Goal: Task Accomplishment & Management: Manage account settings

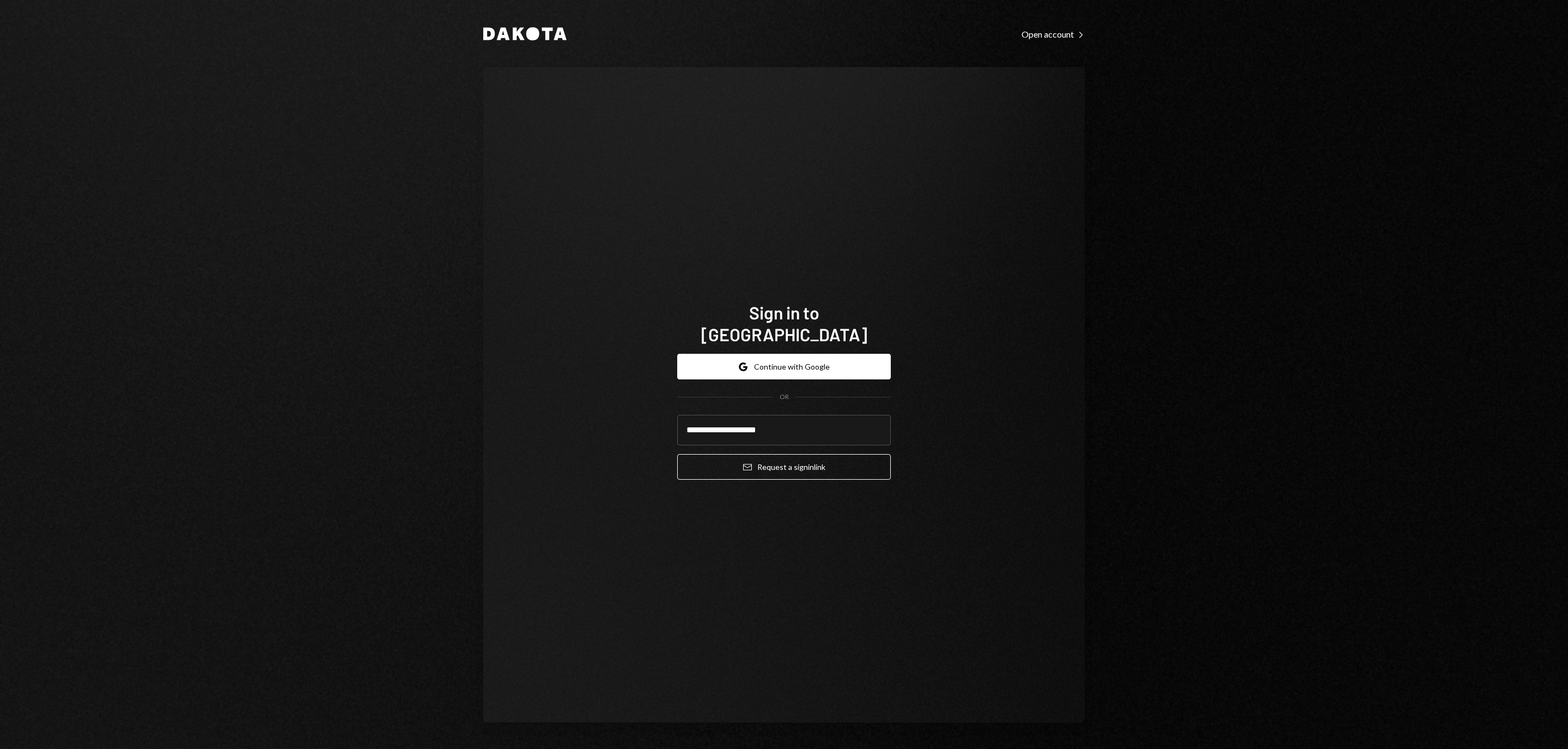
type input "**********"
click at [784, 460] on button "Email Request a sign in link" at bounding box center [784, 466] width 214 height 25
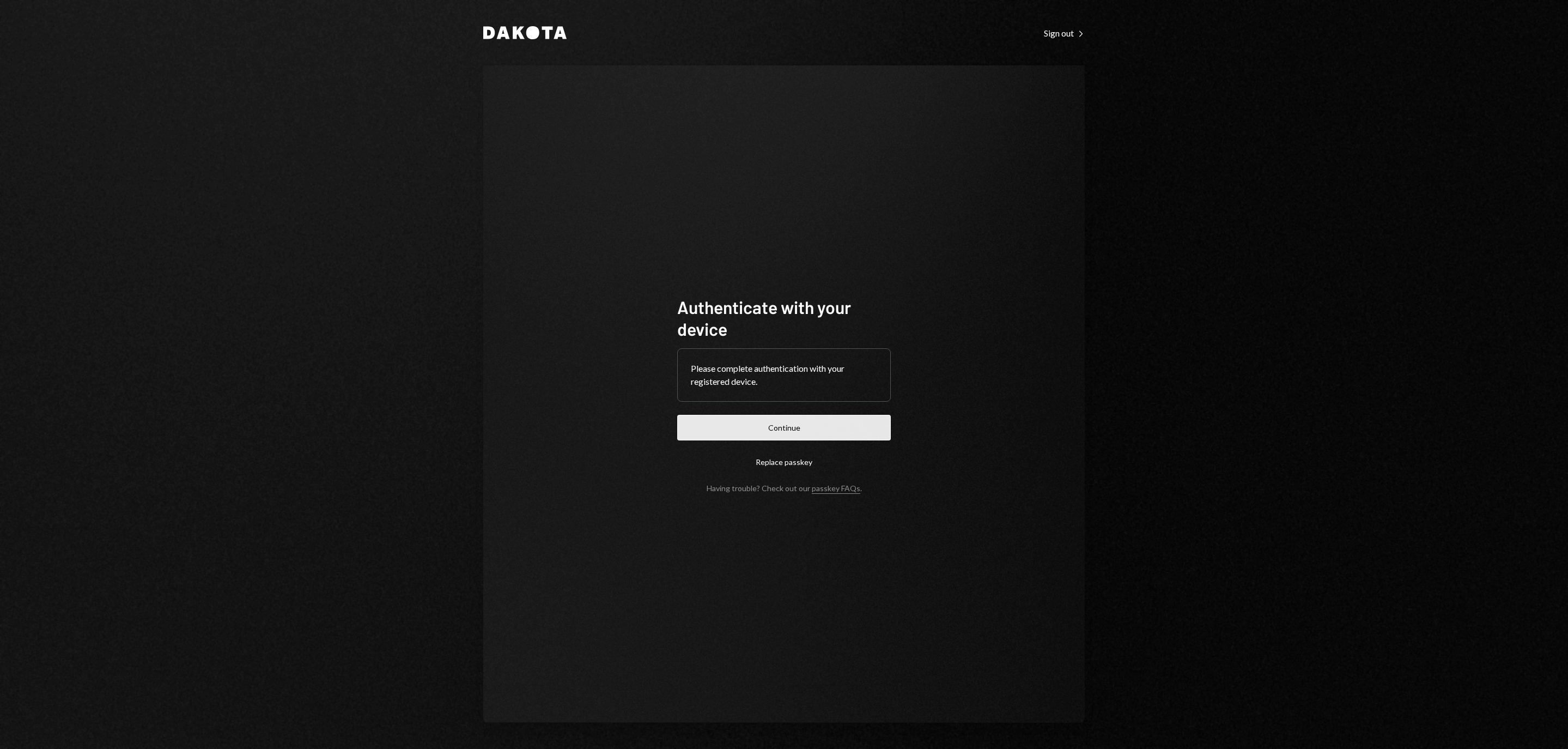
click at [855, 418] on button "Continue" at bounding box center [784, 427] width 214 height 25
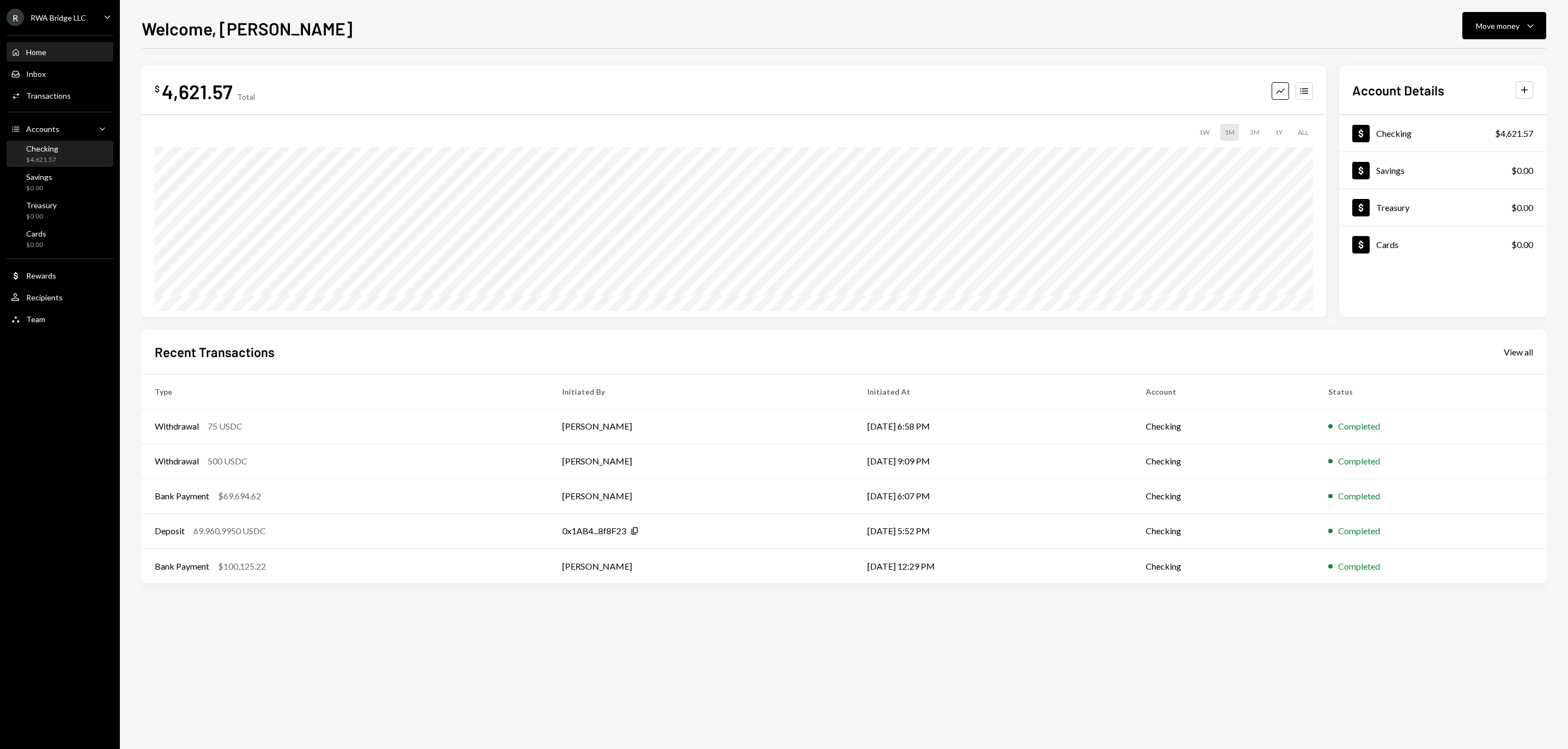
click at [54, 165] on div "$4,621.57" at bounding box center [43, 160] width 33 height 9
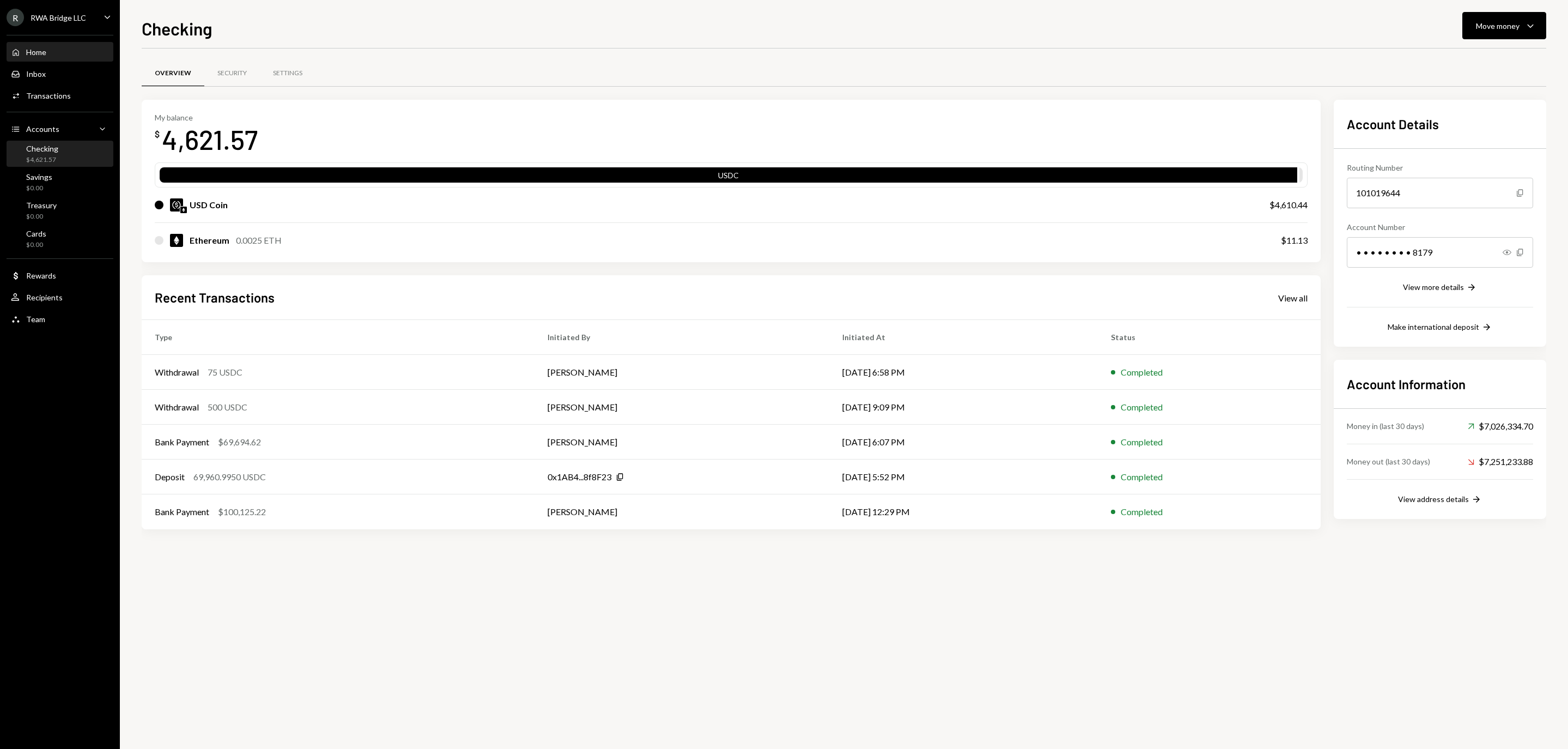
click at [68, 57] on div "Home Home" at bounding box center [60, 52] width 98 height 10
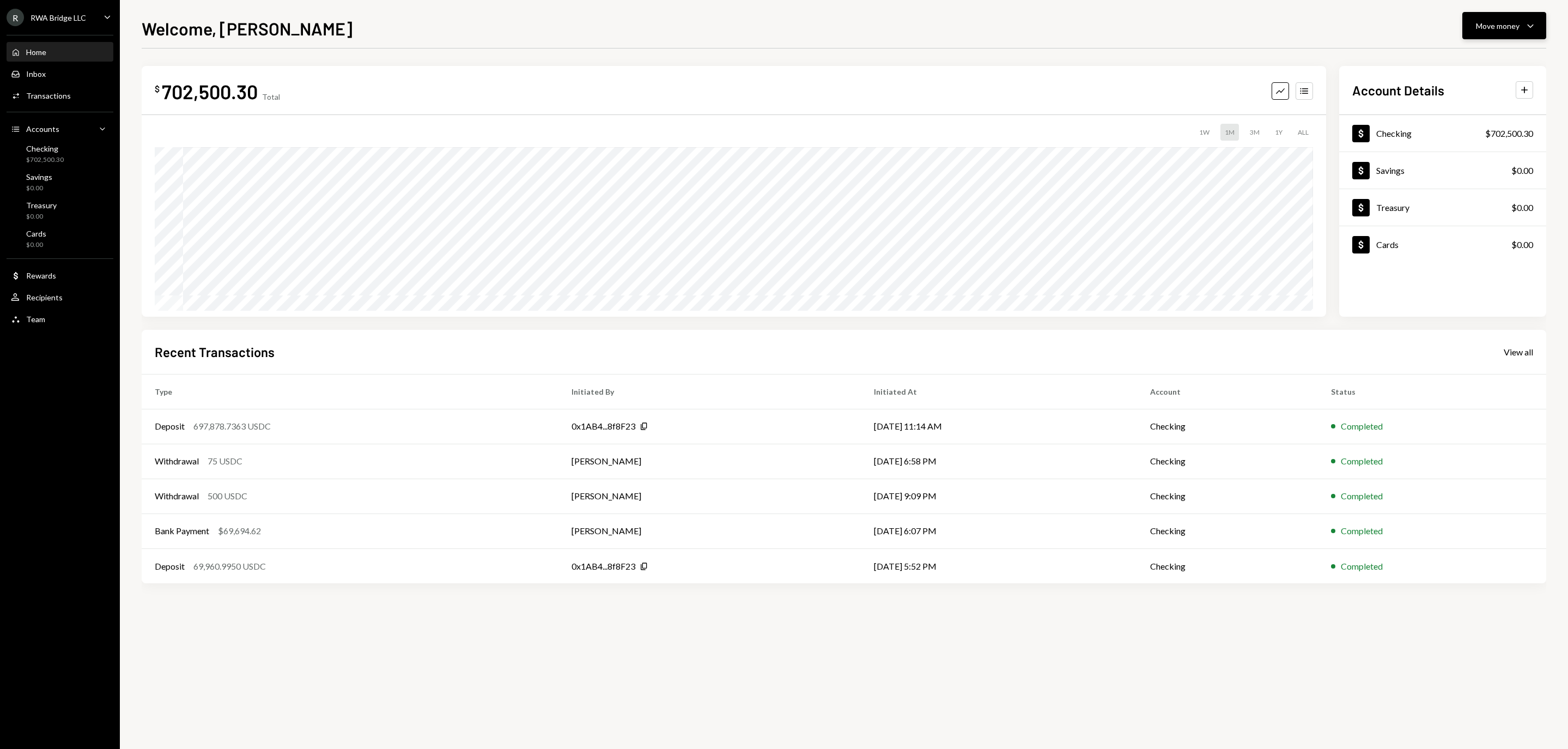
click at [1478, 28] on div "Move money" at bounding box center [1497, 25] width 43 height 12
click at [1468, 52] on div "Withdraw Send" at bounding box center [1487, 58] width 109 height 24
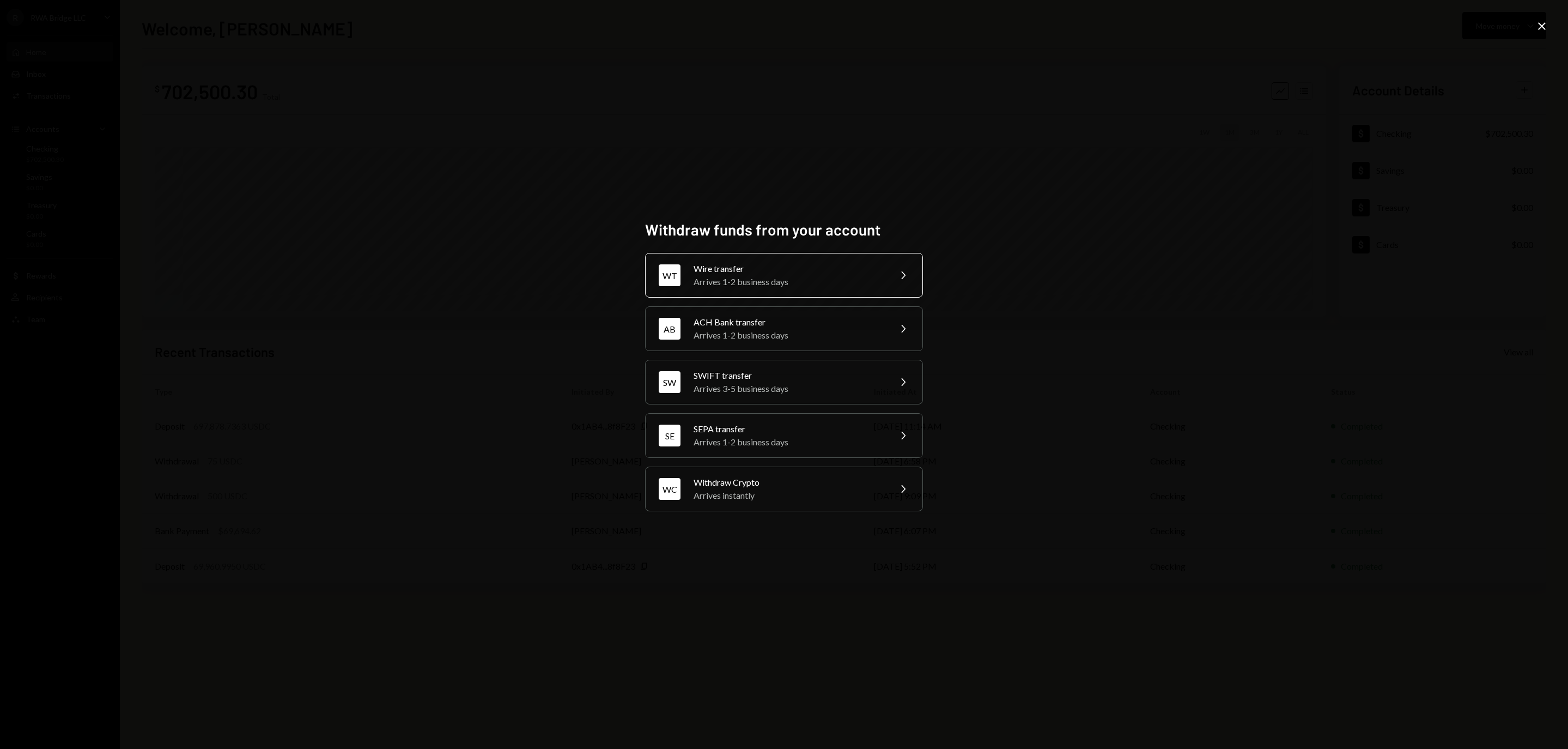
click at [759, 280] on div "Arrives 1-2 business days" at bounding box center [788, 282] width 189 height 13
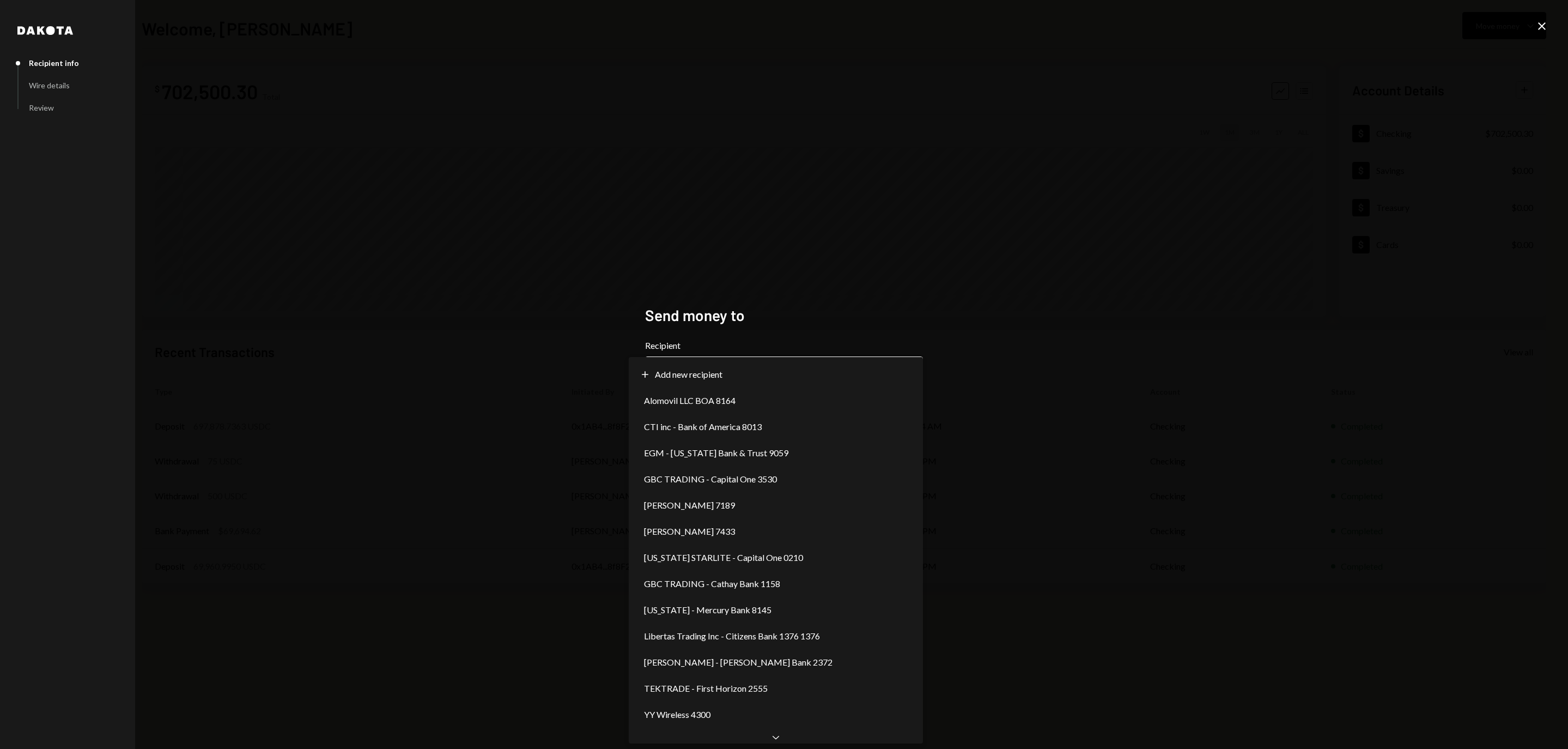
click at [739, 363] on body "**********" at bounding box center [784, 374] width 1568 height 749
select select "**********"
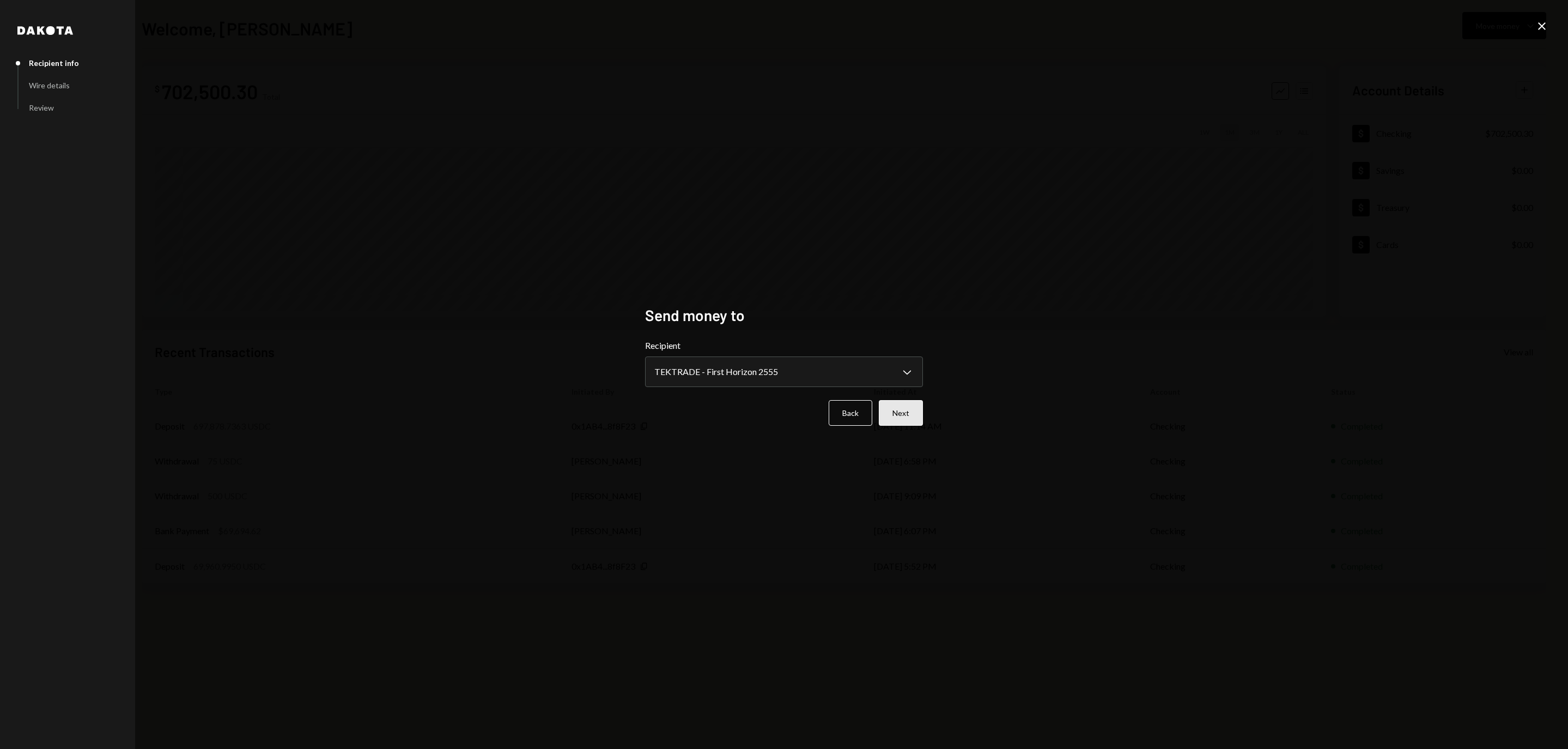
click at [910, 424] on button "Next" at bounding box center [901, 413] width 44 height 25
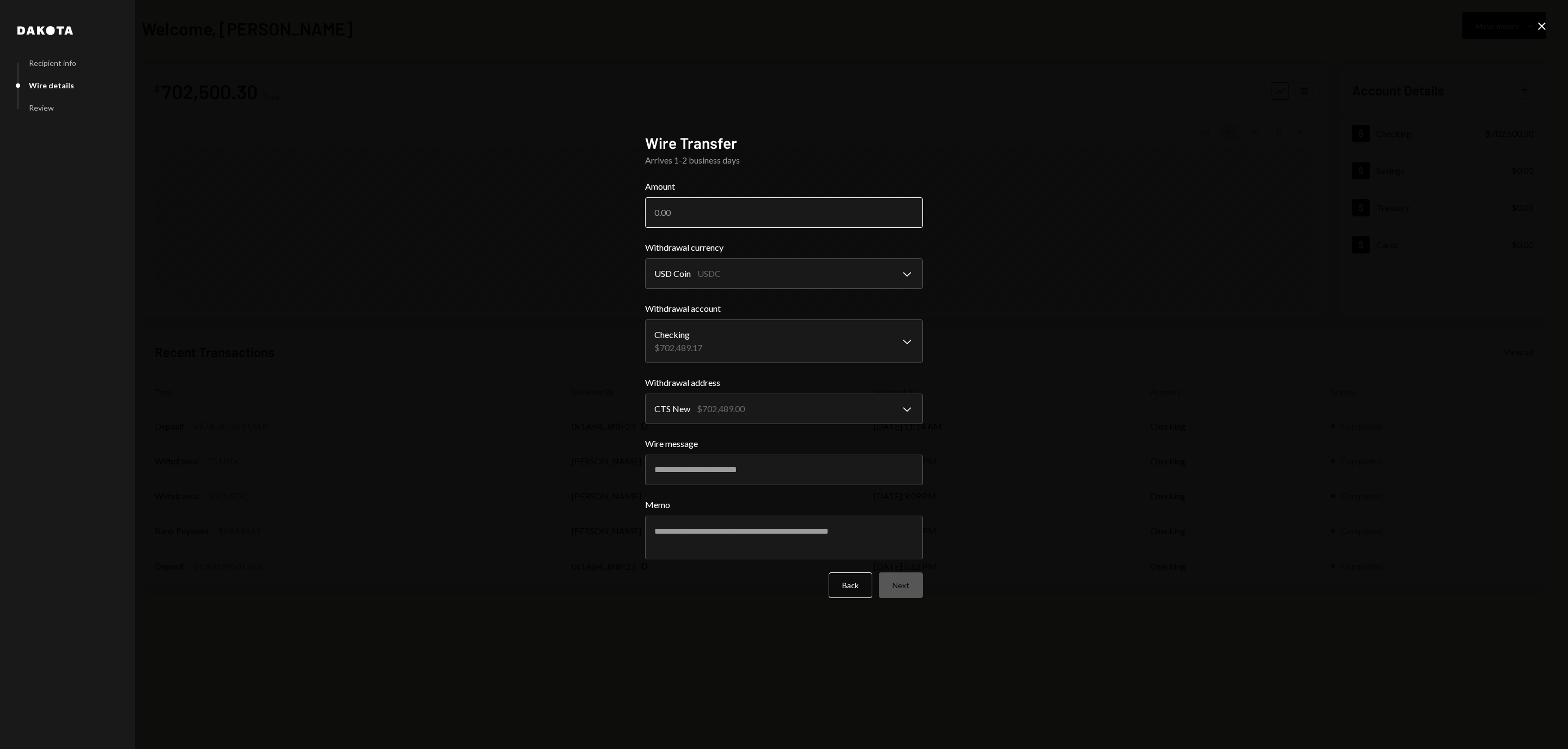
click at [745, 207] on input "Amount" at bounding box center [784, 213] width 278 height 31
type input "695972.03"
click at [909, 591] on button "Next" at bounding box center [901, 585] width 44 height 25
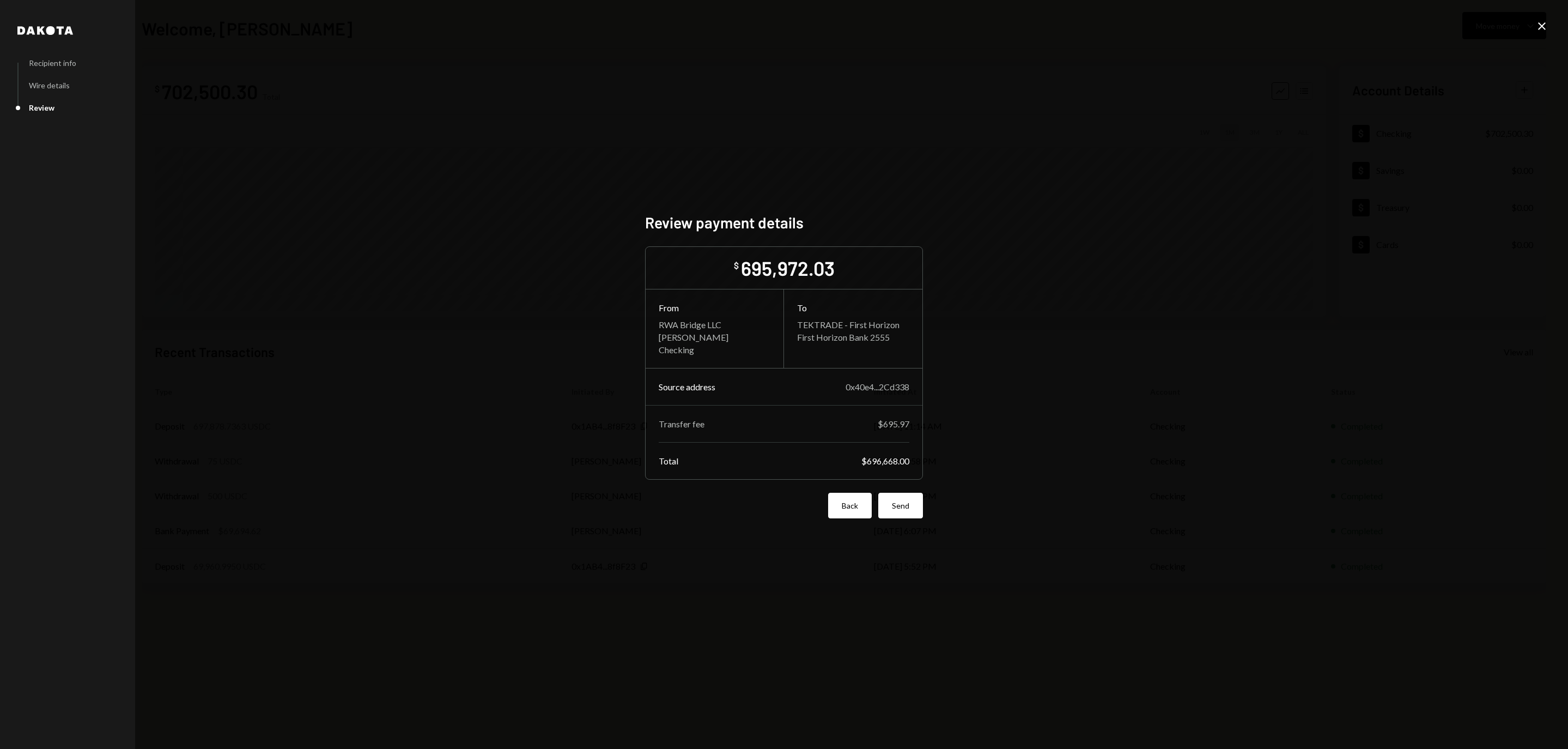
click at [852, 515] on button "Back" at bounding box center [850, 505] width 43 height 25
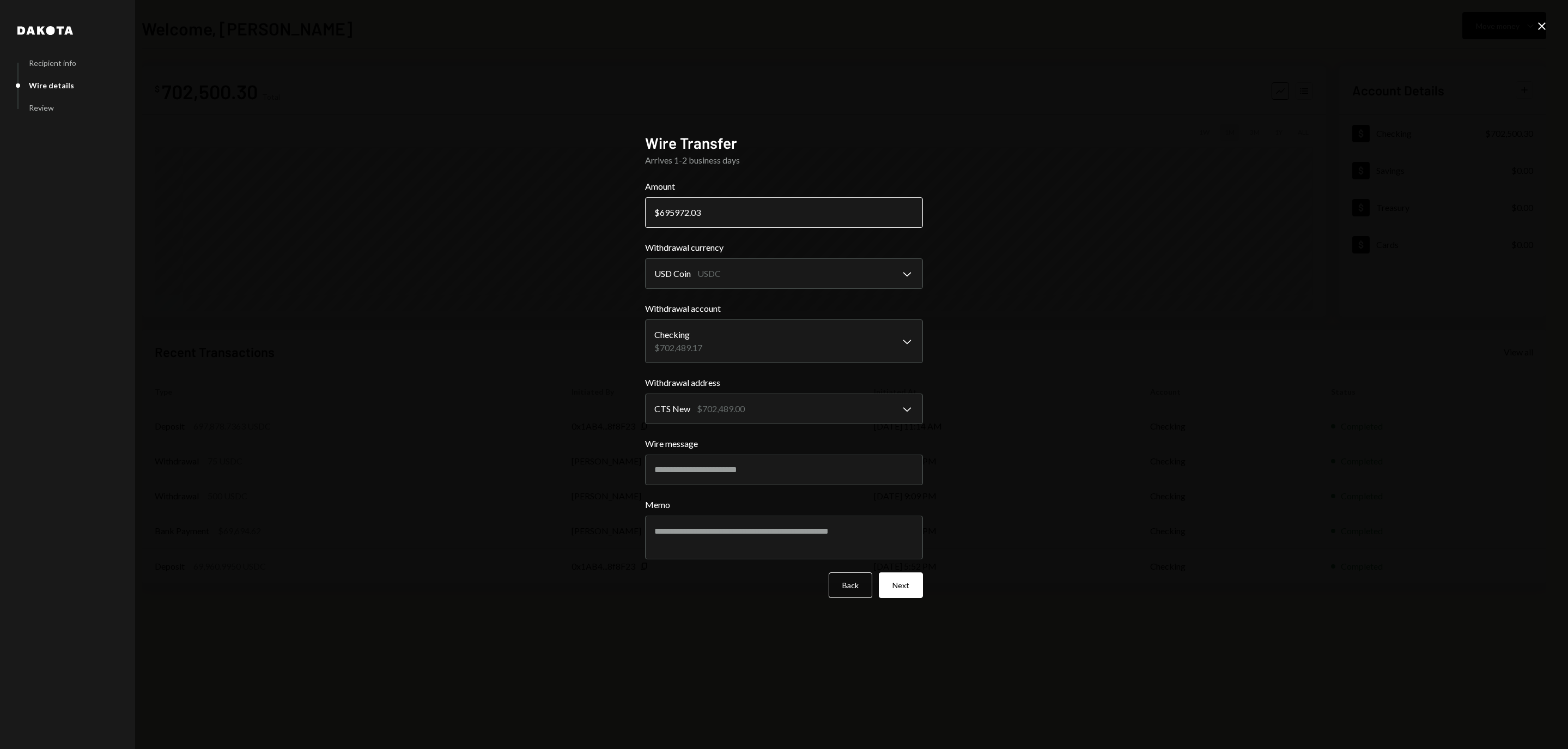
click at [771, 211] on input "695972.03" at bounding box center [784, 213] width 278 height 31
type input "695972.04"
click at [909, 598] on button "Next" at bounding box center [901, 585] width 44 height 25
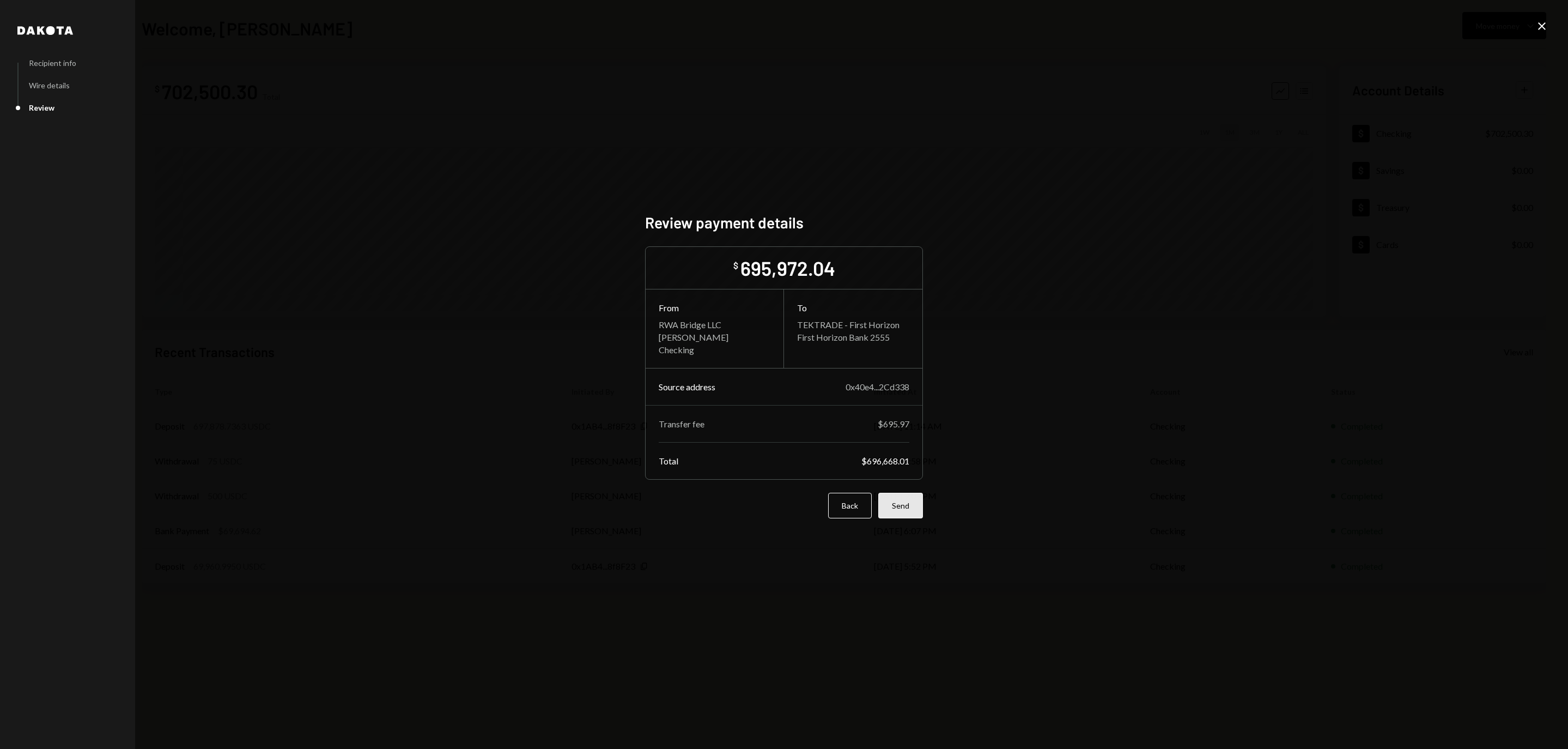
click at [913, 509] on button "Send" at bounding box center [900, 505] width 44 height 25
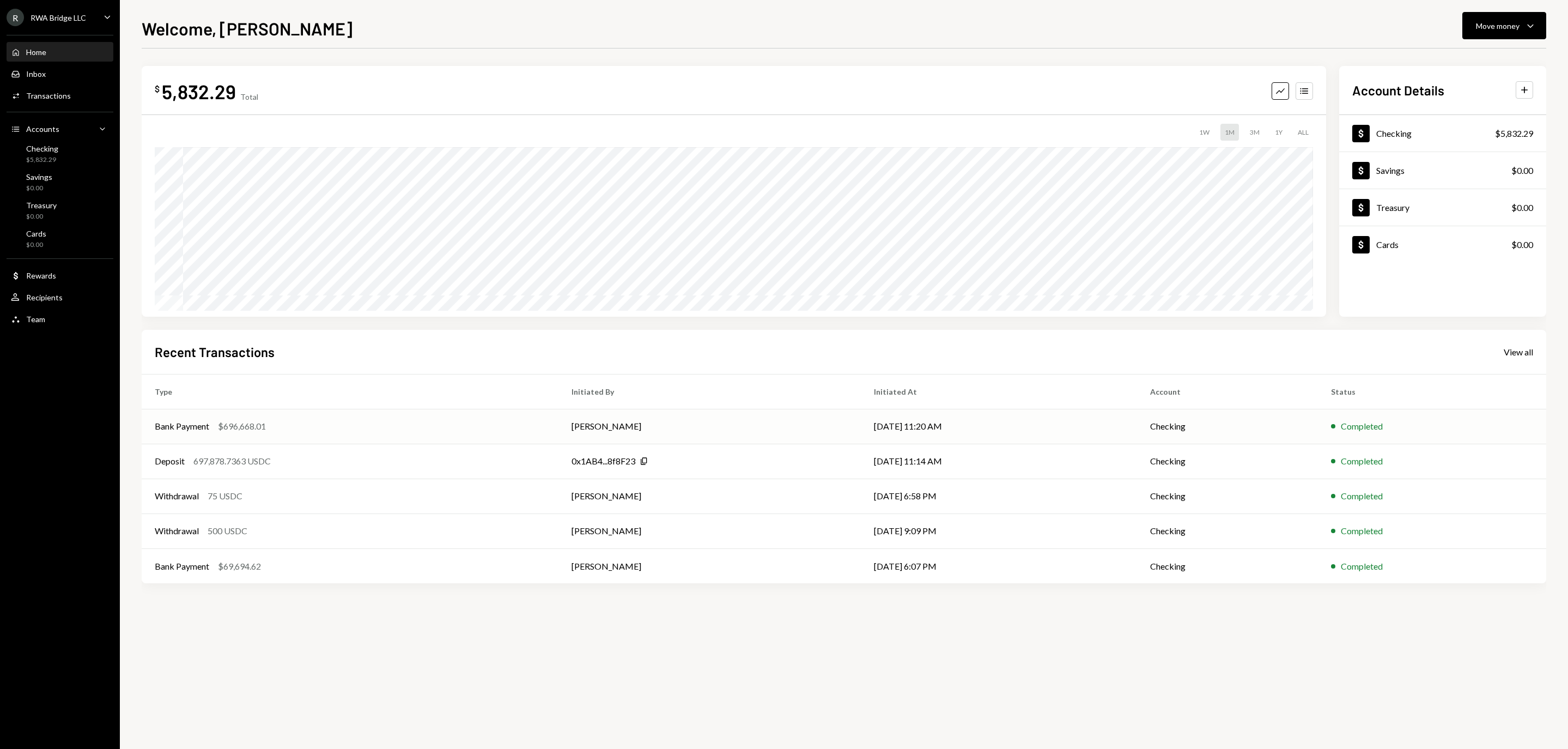
click at [817, 429] on td "[PERSON_NAME]" at bounding box center [709, 426] width 301 height 35
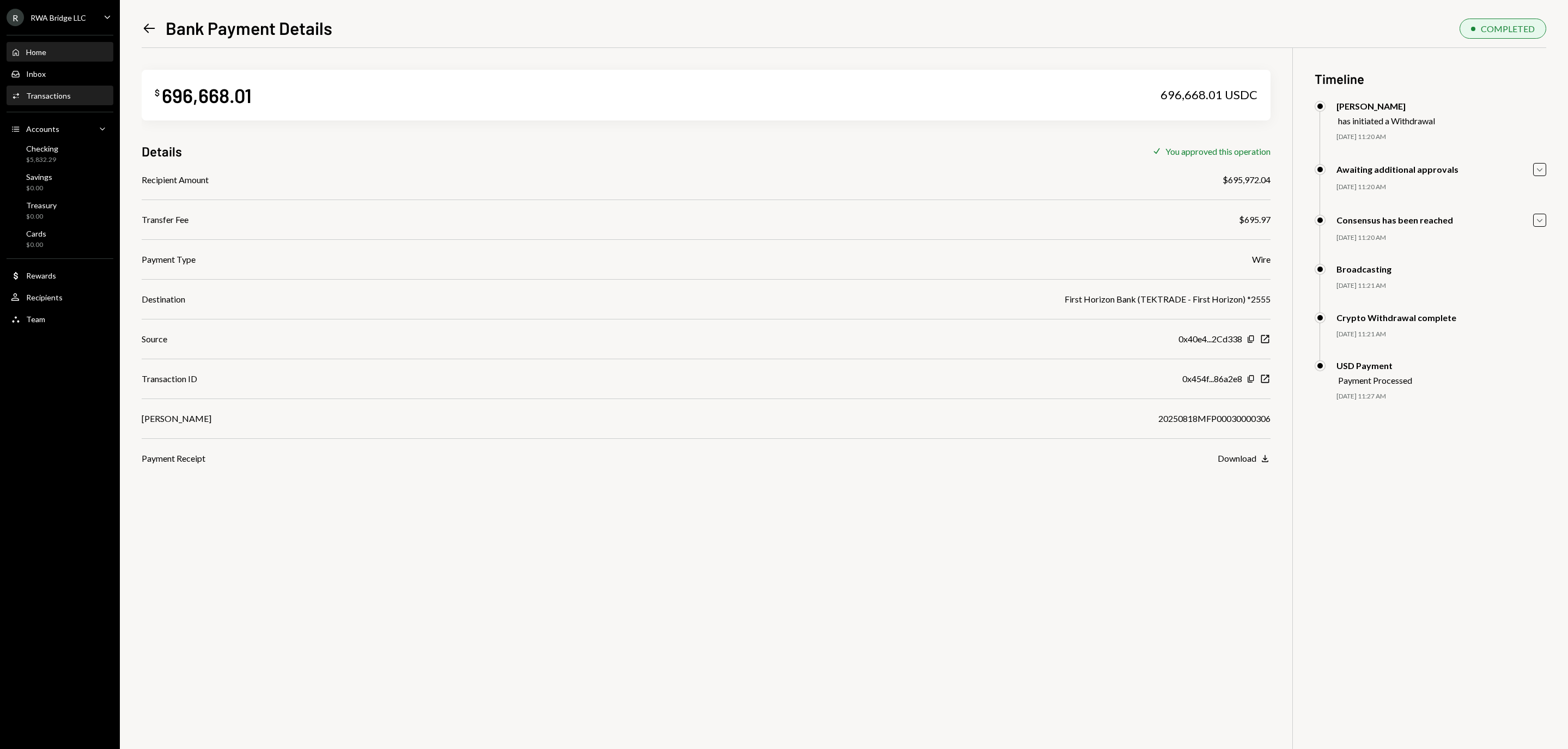
click at [54, 53] on div "Home Home" at bounding box center [60, 52] width 98 height 10
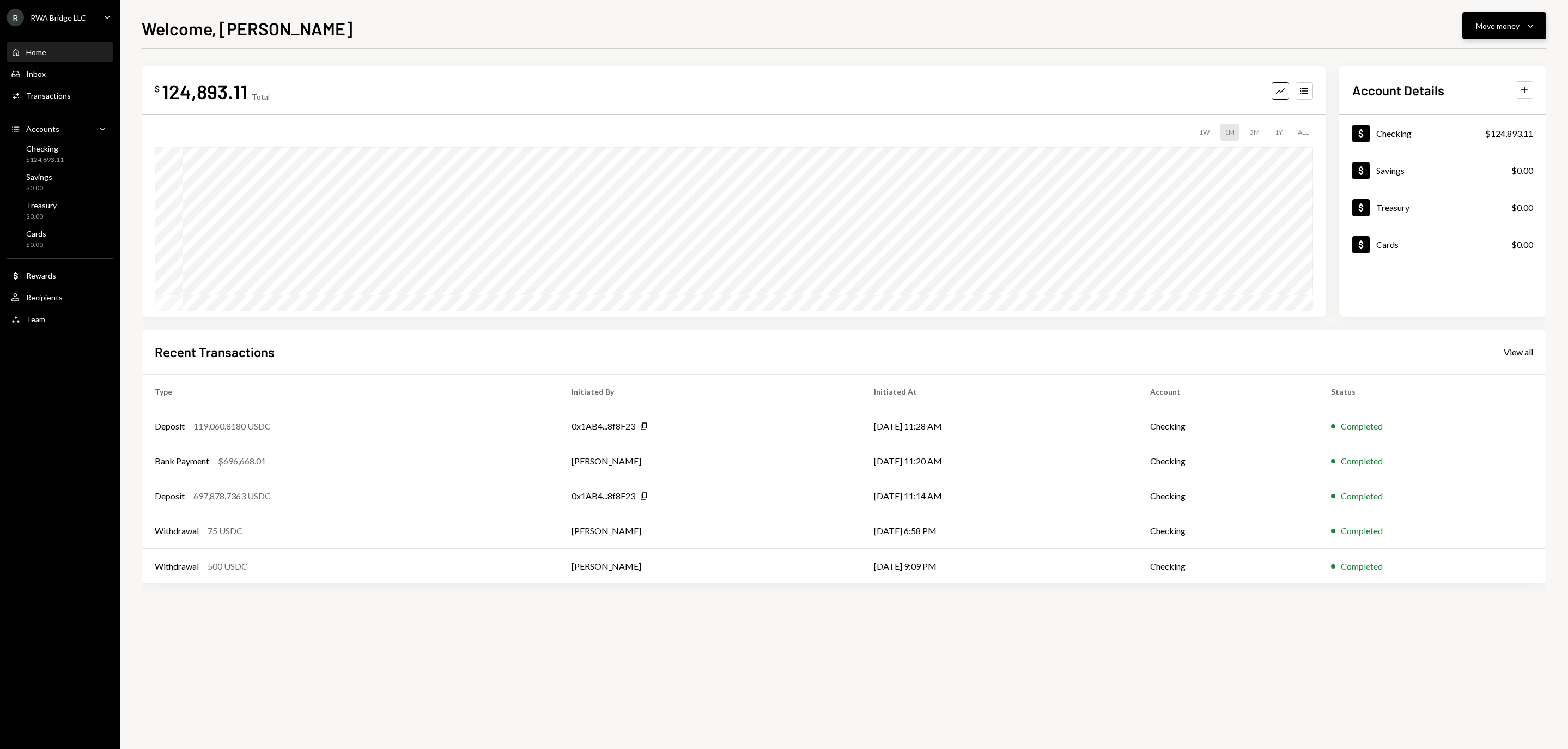
click at [1489, 27] on div "Move money" at bounding box center [1497, 25] width 43 height 12
click at [1476, 52] on div "Withdraw Send" at bounding box center [1487, 58] width 109 height 24
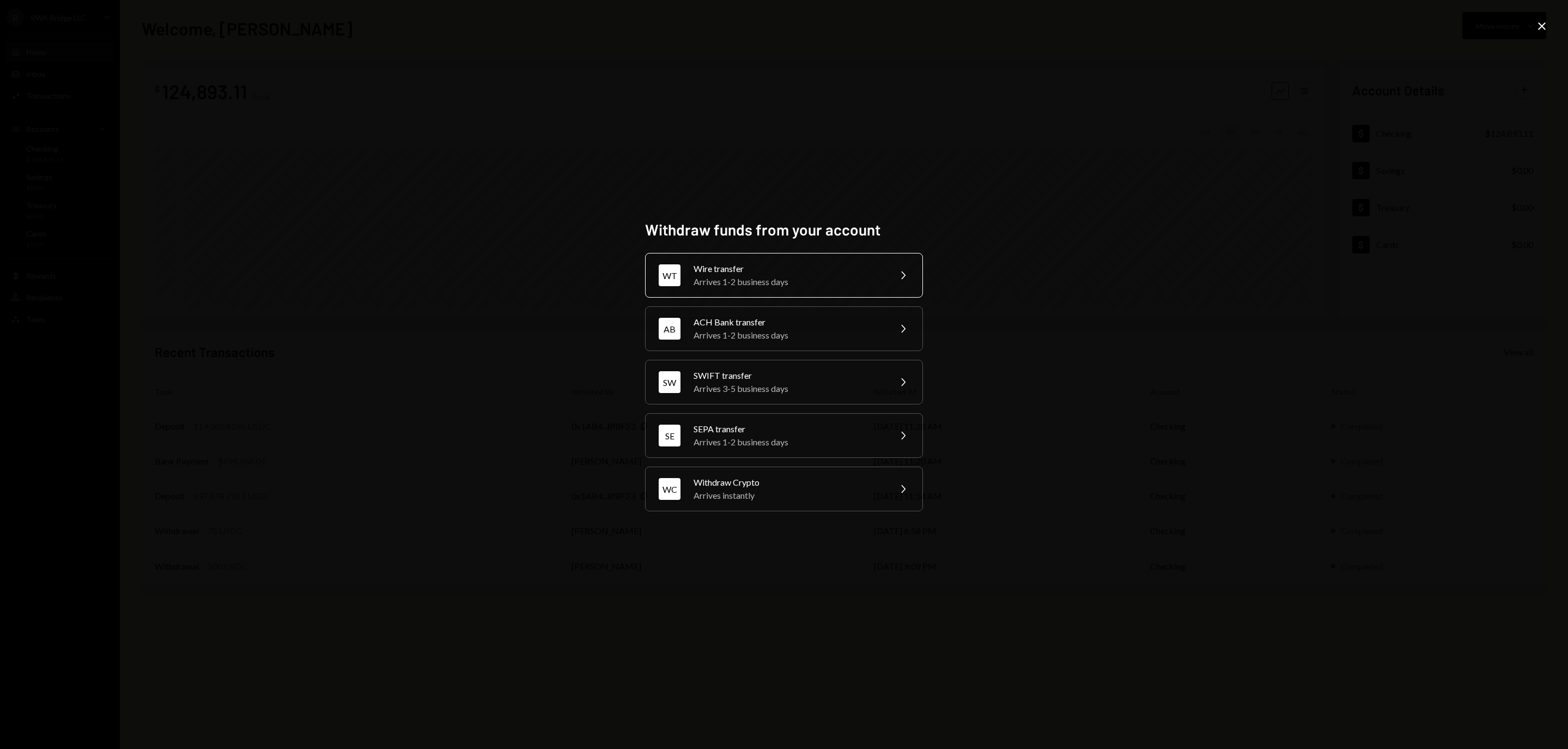
click at [812, 262] on div "Wire transfer" at bounding box center [788, 268] width 189 height 13
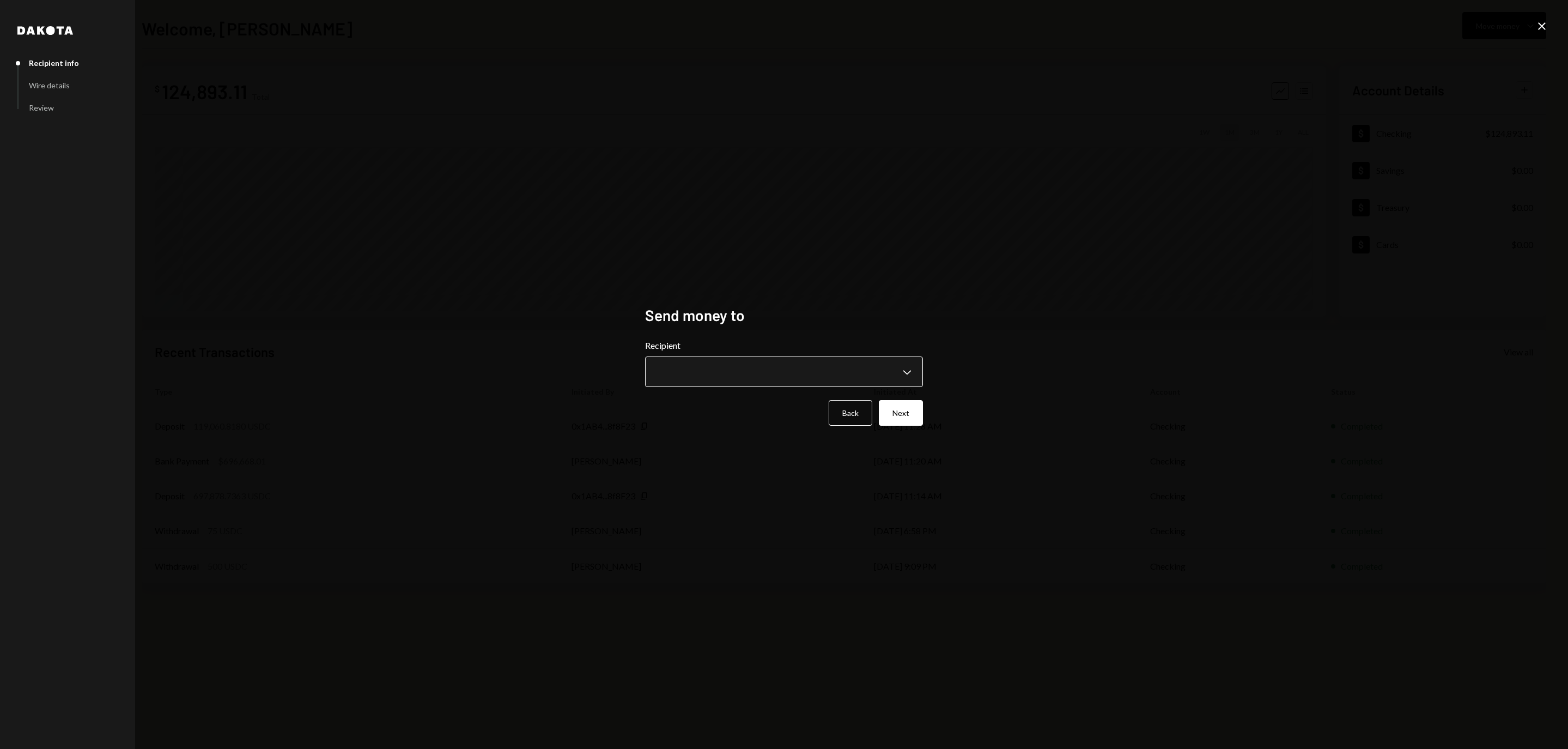
click at [726, 360] on body "**********" at bounding box center [784, 374] width 1568 height 749
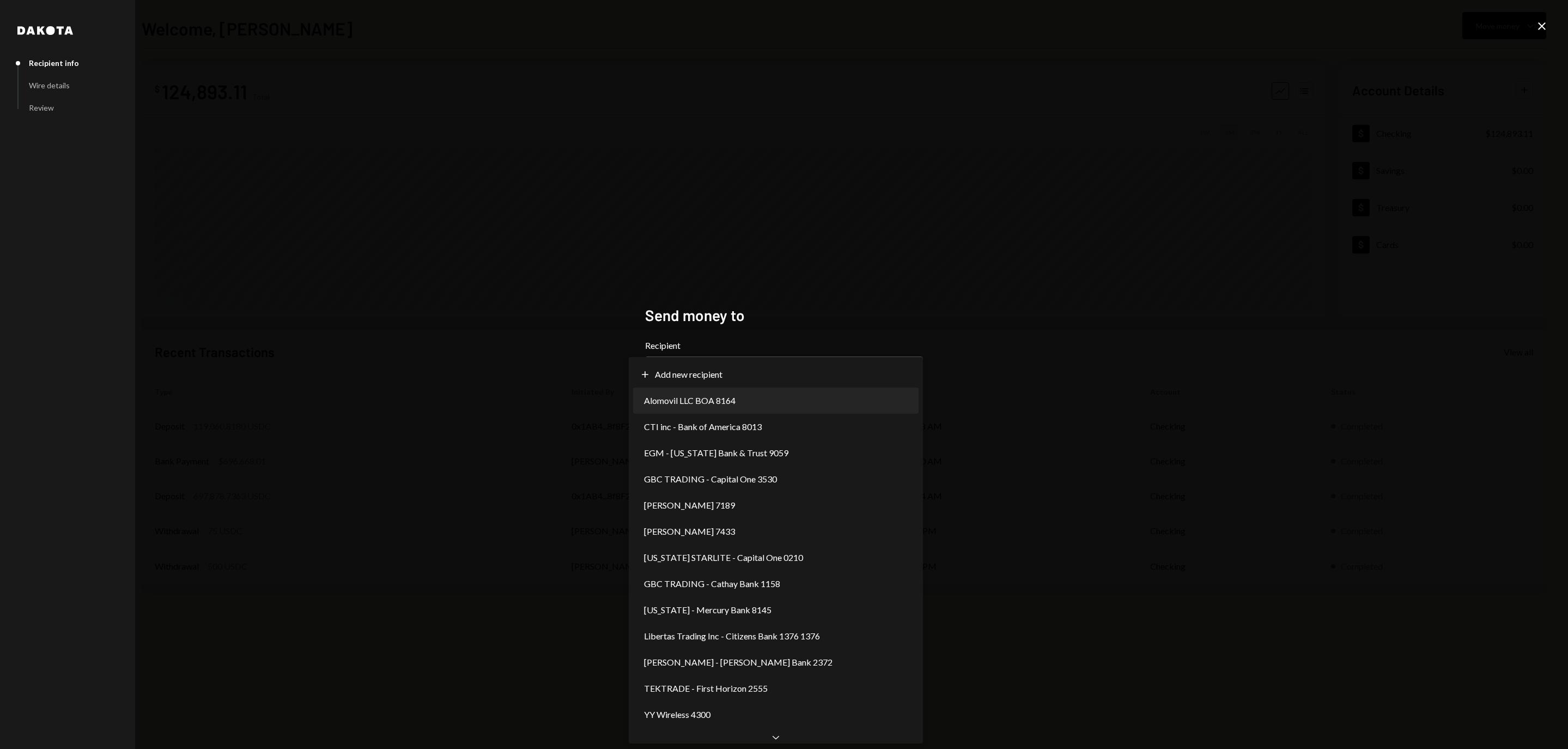
select select "**********"
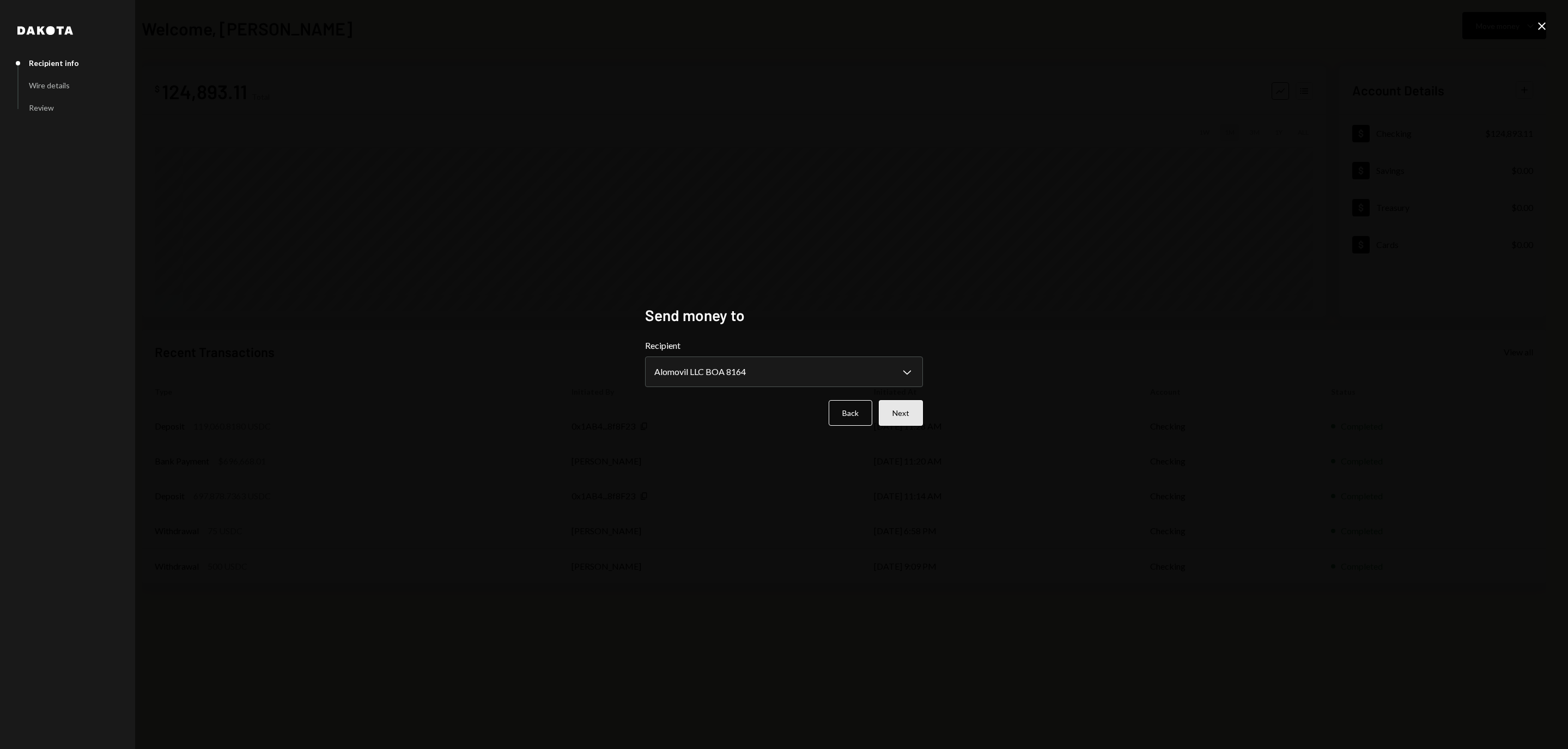
click at [894, 414] on button "Next" at bounding box center [901, 413] width 44 height 25
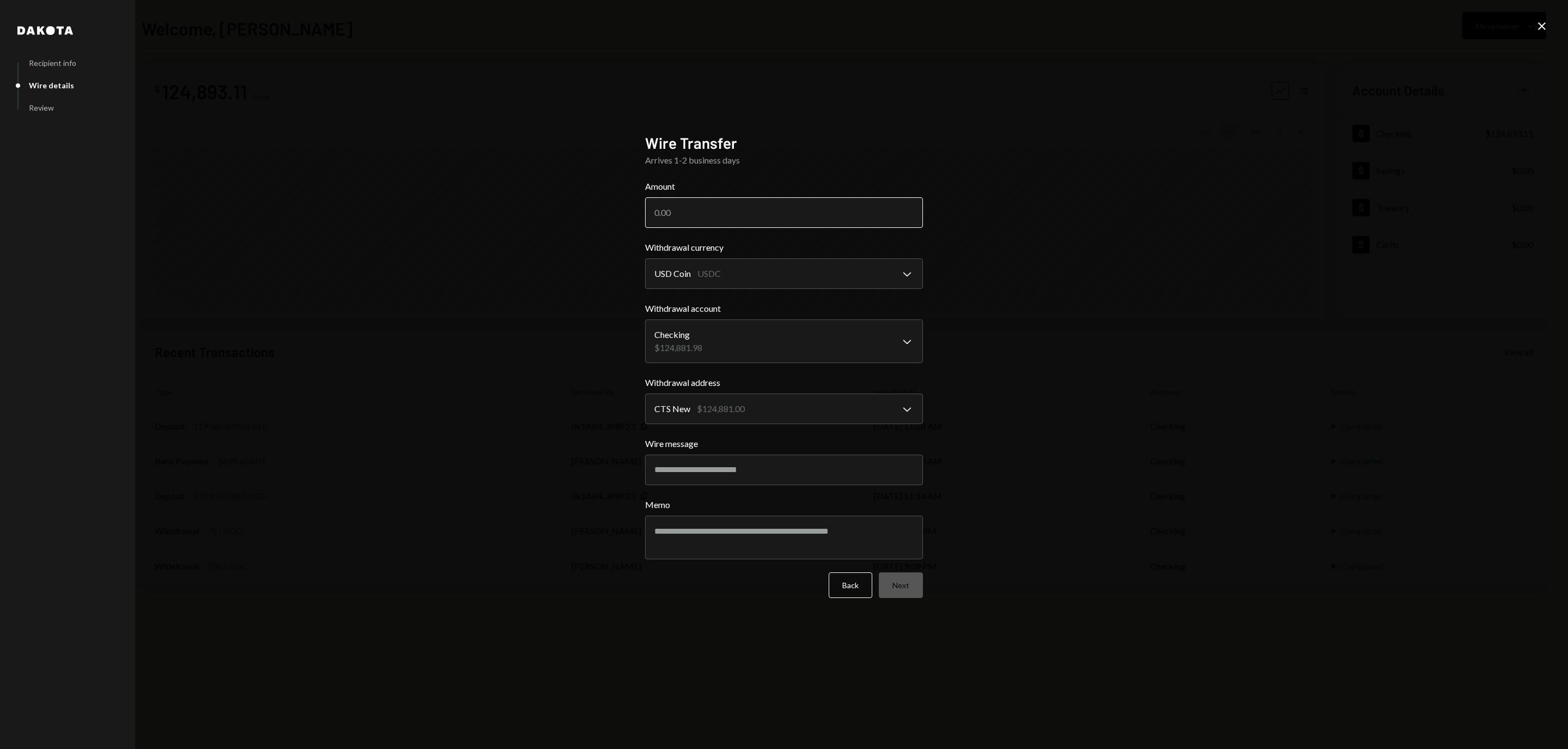
click at [764, 213] on input "Amount" at bounding box center [784, 213] width 278 height 31
paste input "118419.80"
type input "118419.80"
click at [904, 585] on button "Next" at bounding box center [901, 585] width 44 height 25
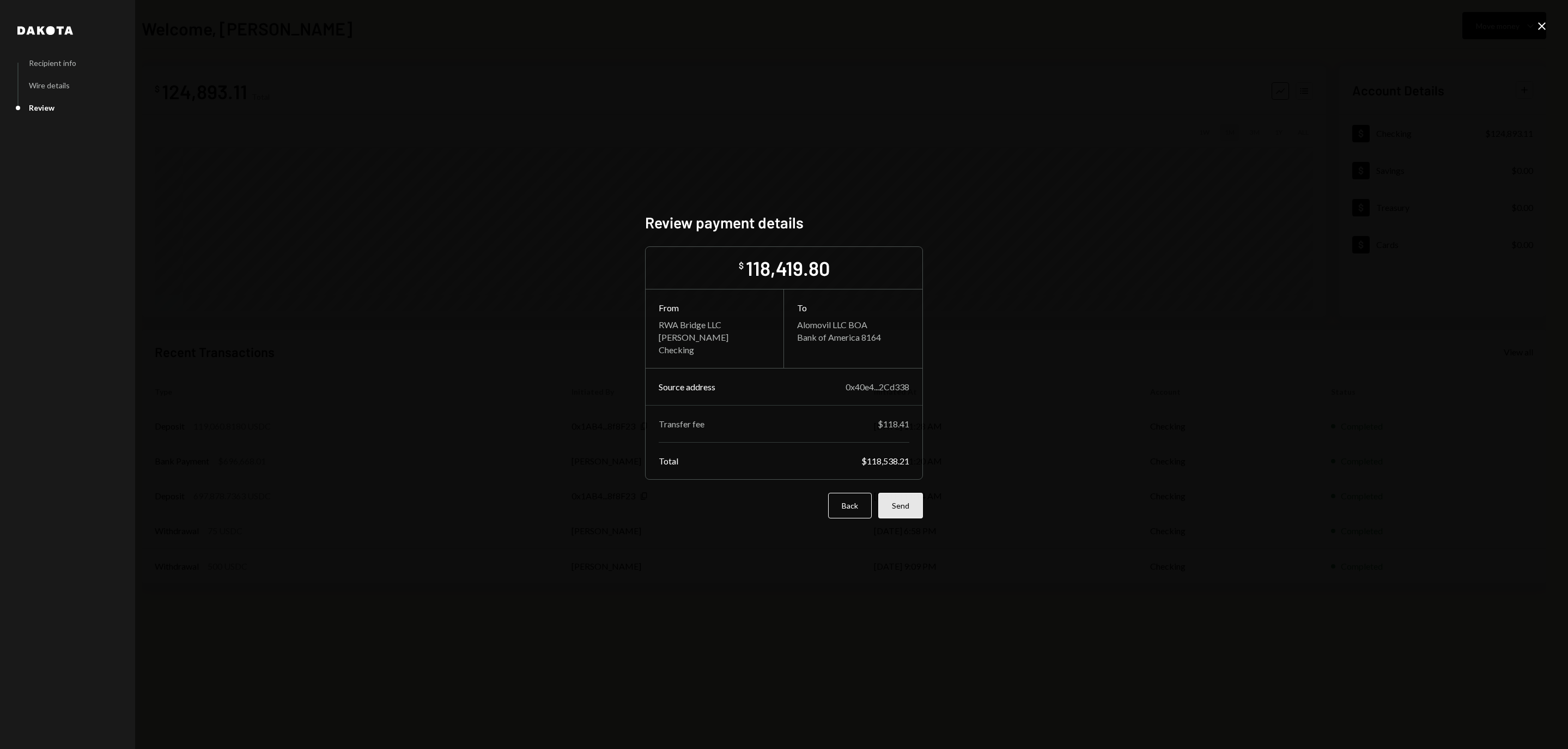
click at [894, 513] on button "Send" at bounding box center [900, 505] width 44 height 25
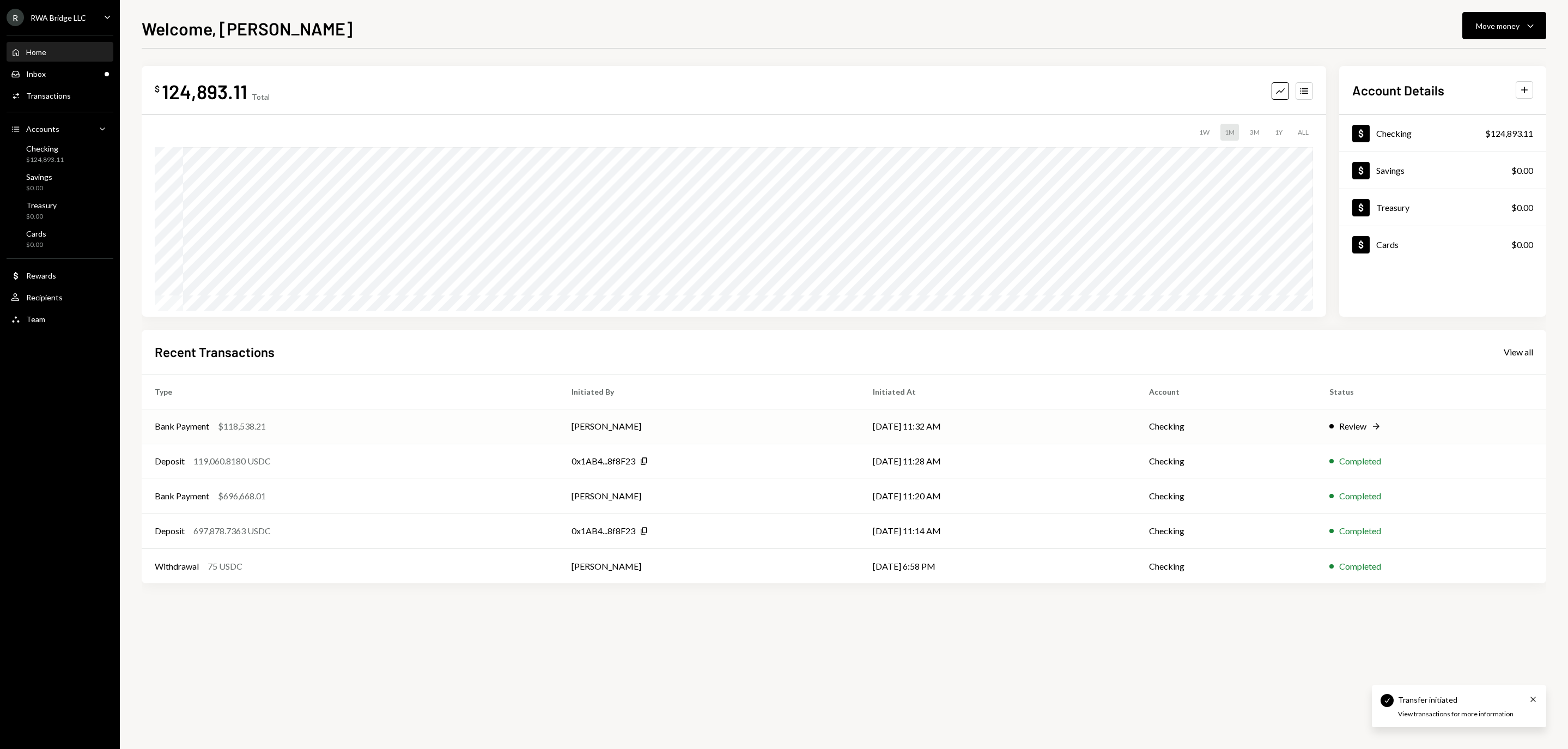
click at [696, 425] on td "[PERSON_NAME]" at bounding box center [709, 426] width 301 height 35
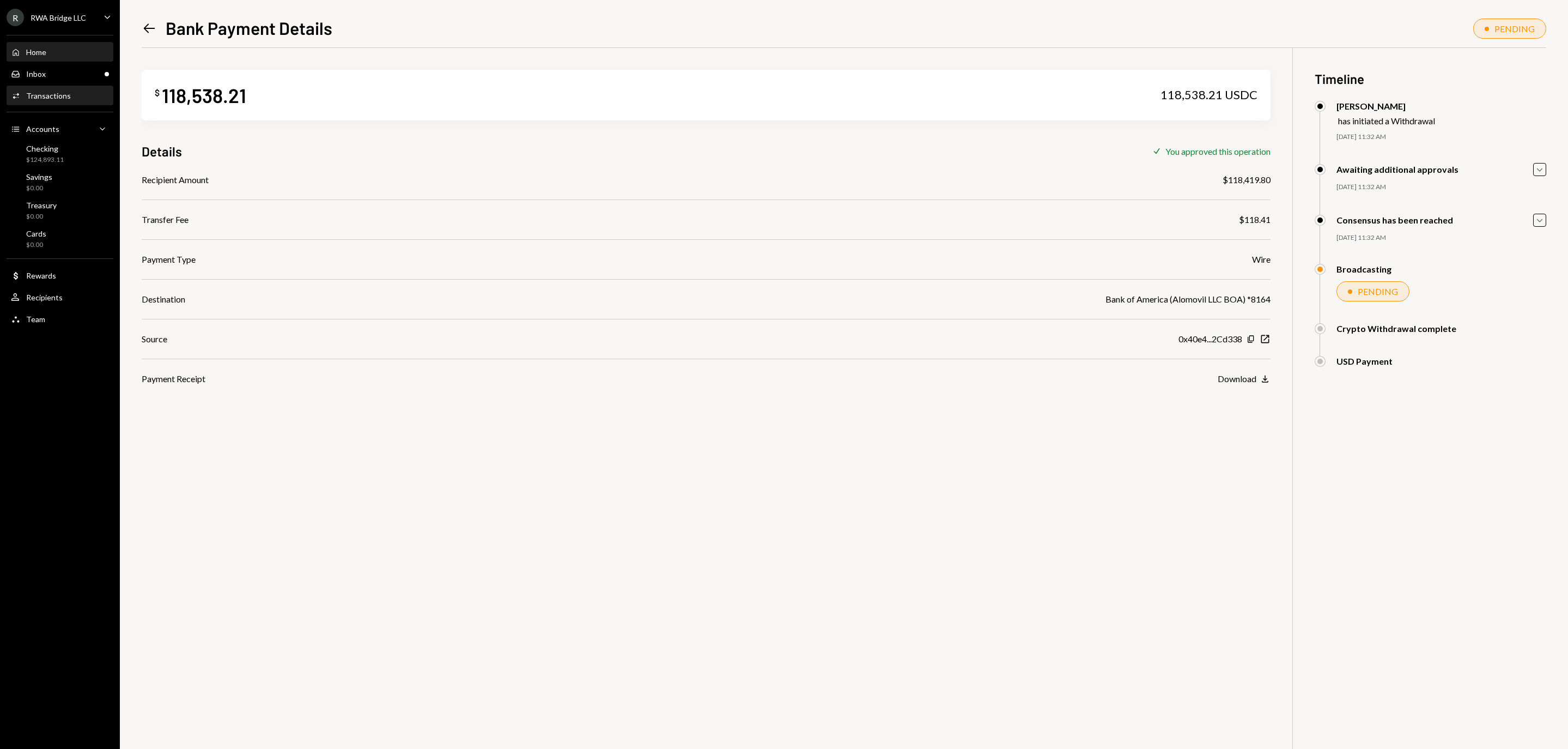
click at [81, 57] on div "Home Home" at bounding box center [60, 52] width 98 height 10
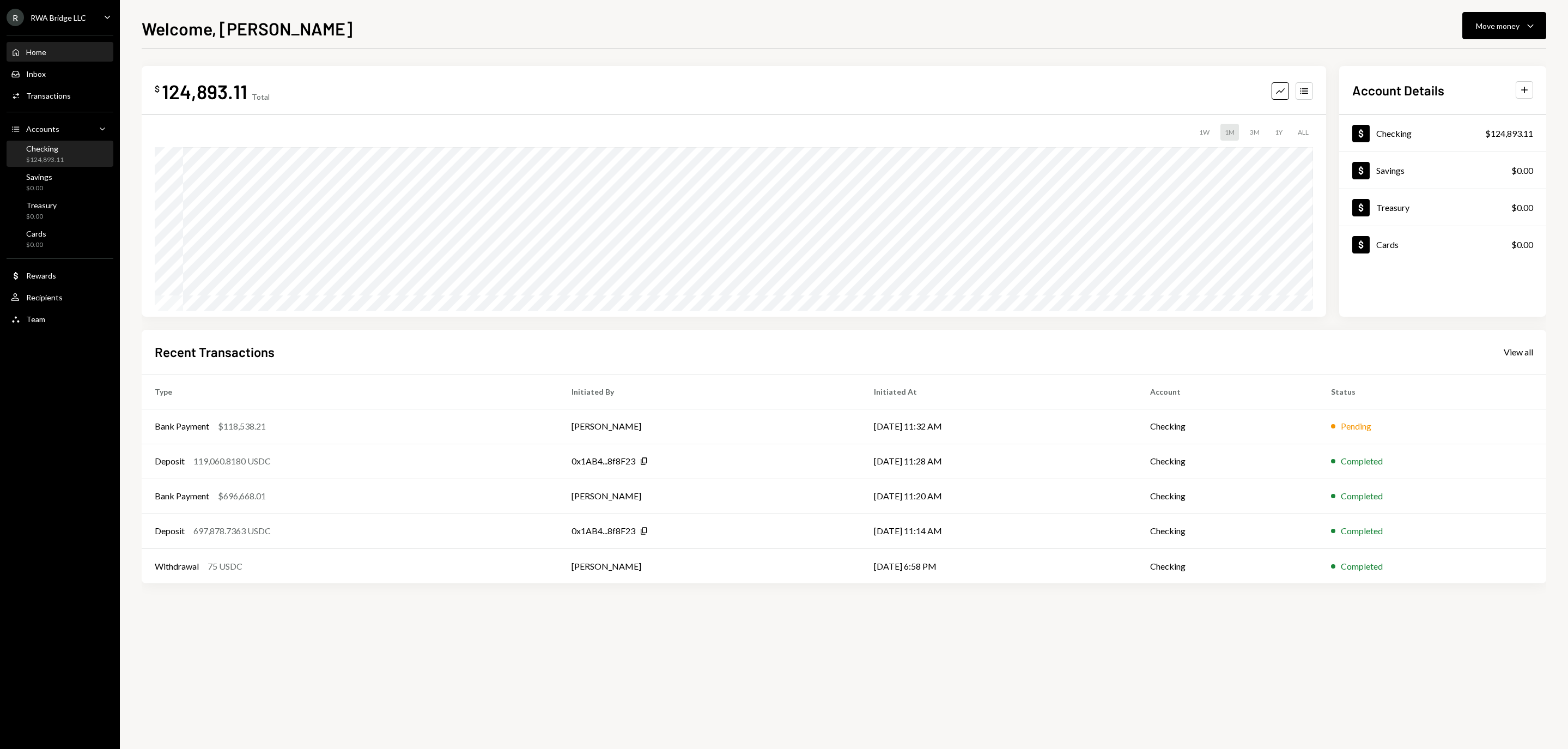
click at [44, 153] on div "Checking" at bounding box center [45, 149] width 38 height 9
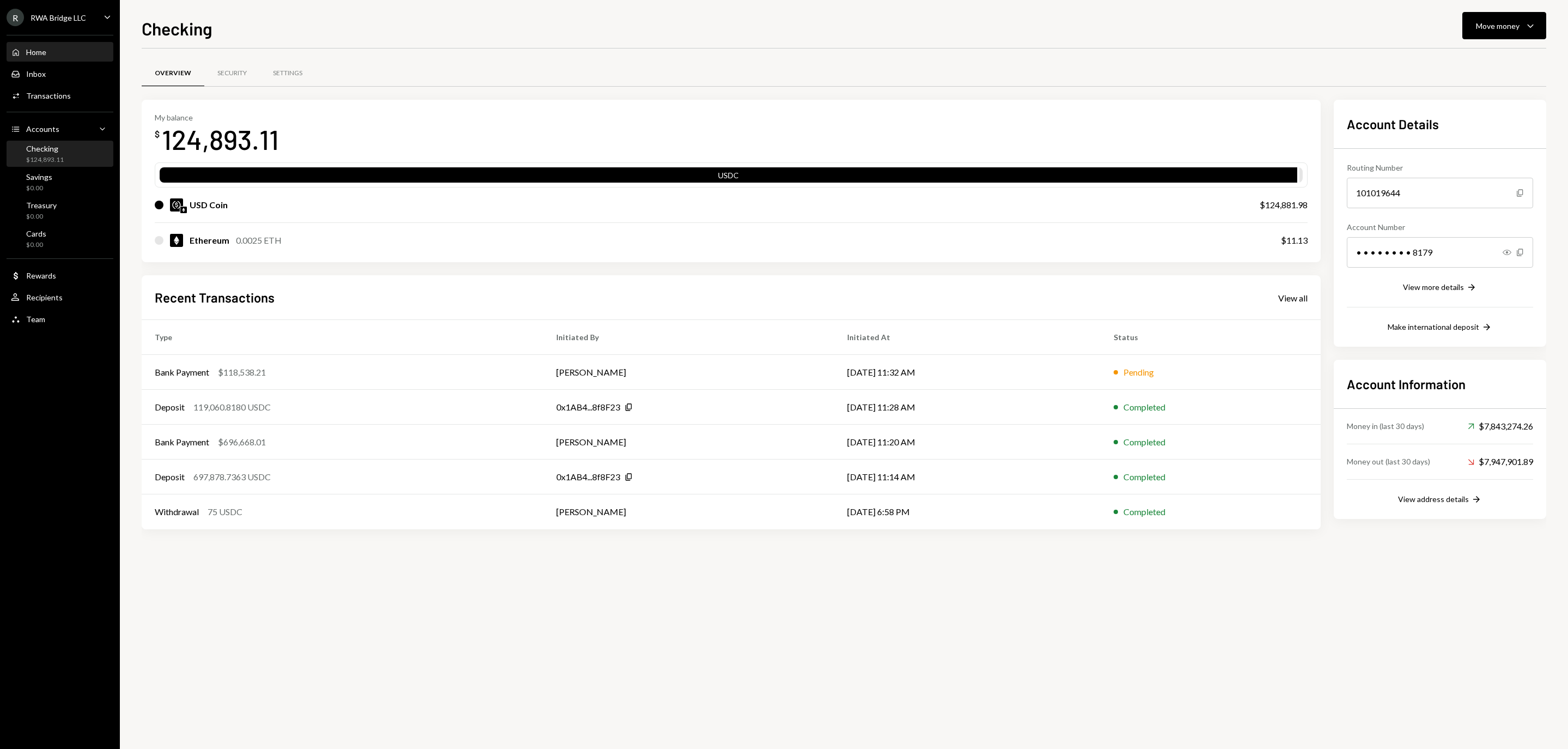
click at [64, 57] on div "Home Home" at bounding box center [60, 52] width 98 height 10
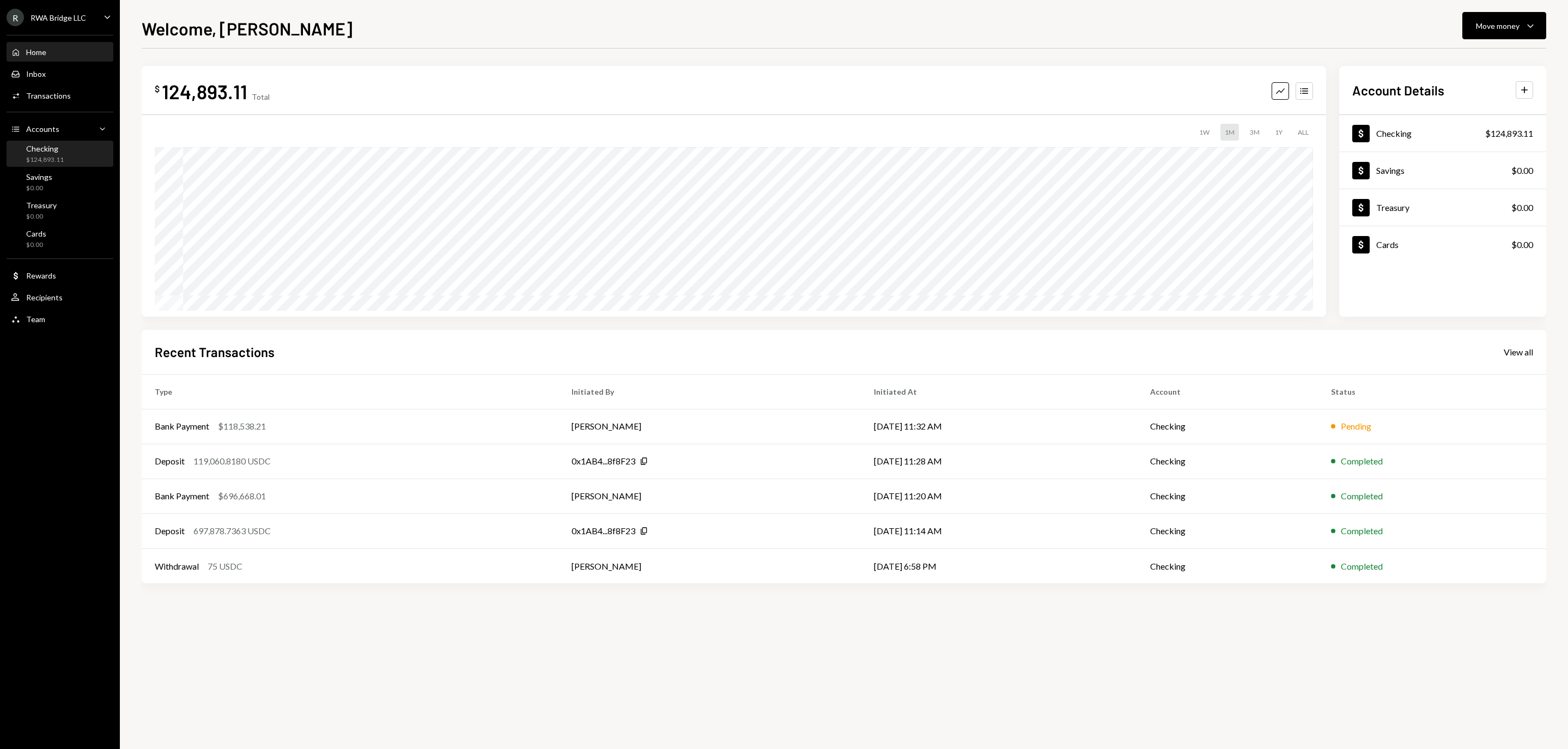
click at [87, 165] on div "Checking $124,893.11" at bounding box center [60, 154] width 98 height 21
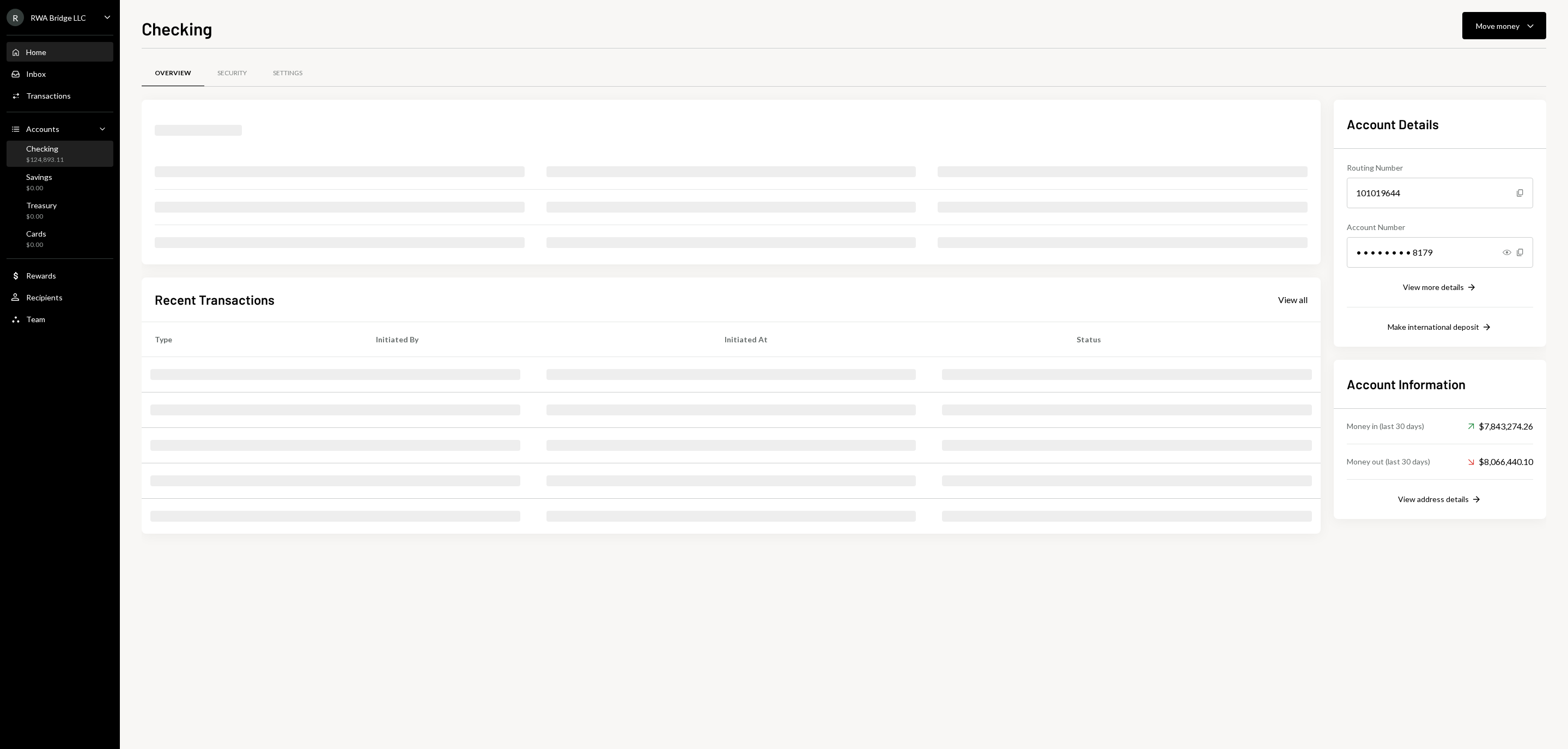
click at [74, 57] on div "Home Home" at bounding box center [60, 52] width 98 height 10
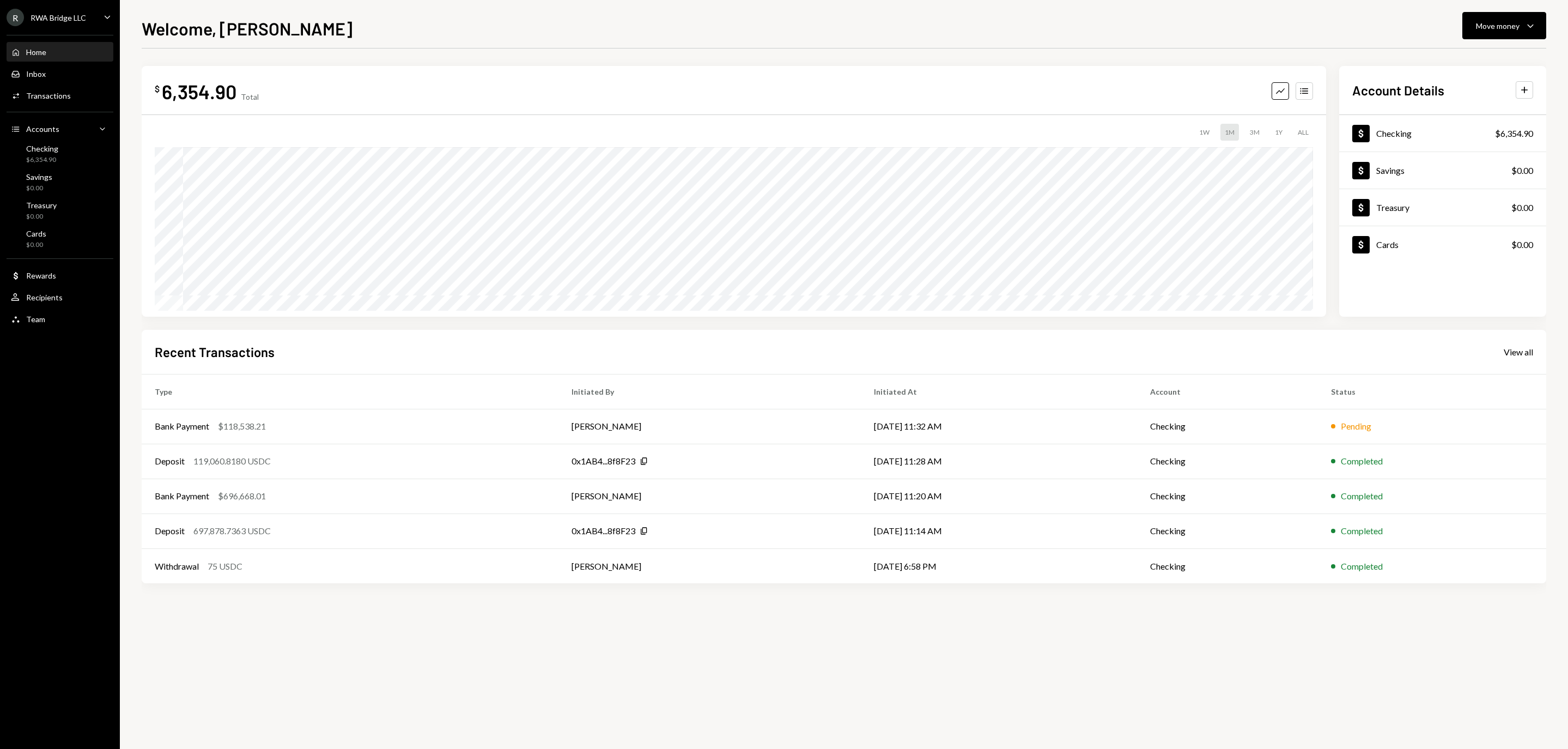
click at [76, 57] on div "Home Home" at bounding box center [60, 52] width 98 height 10
click at [54, 100] on div "Transactions" at bounding box center [48, 95] width 44 height 9
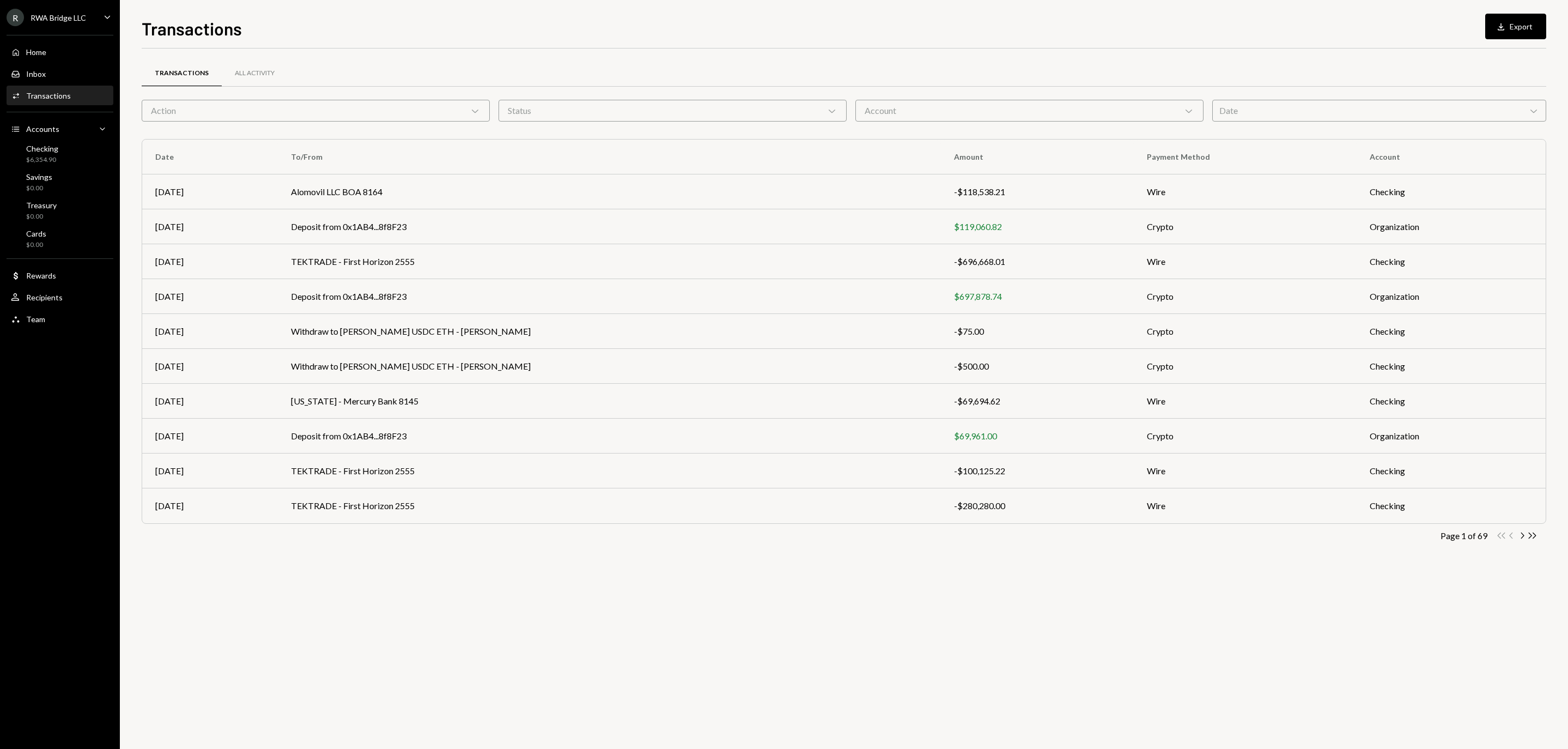
click at [408, 106] on div "Action Chevron Down" at bounding box center [315, 110] width 349 height 22
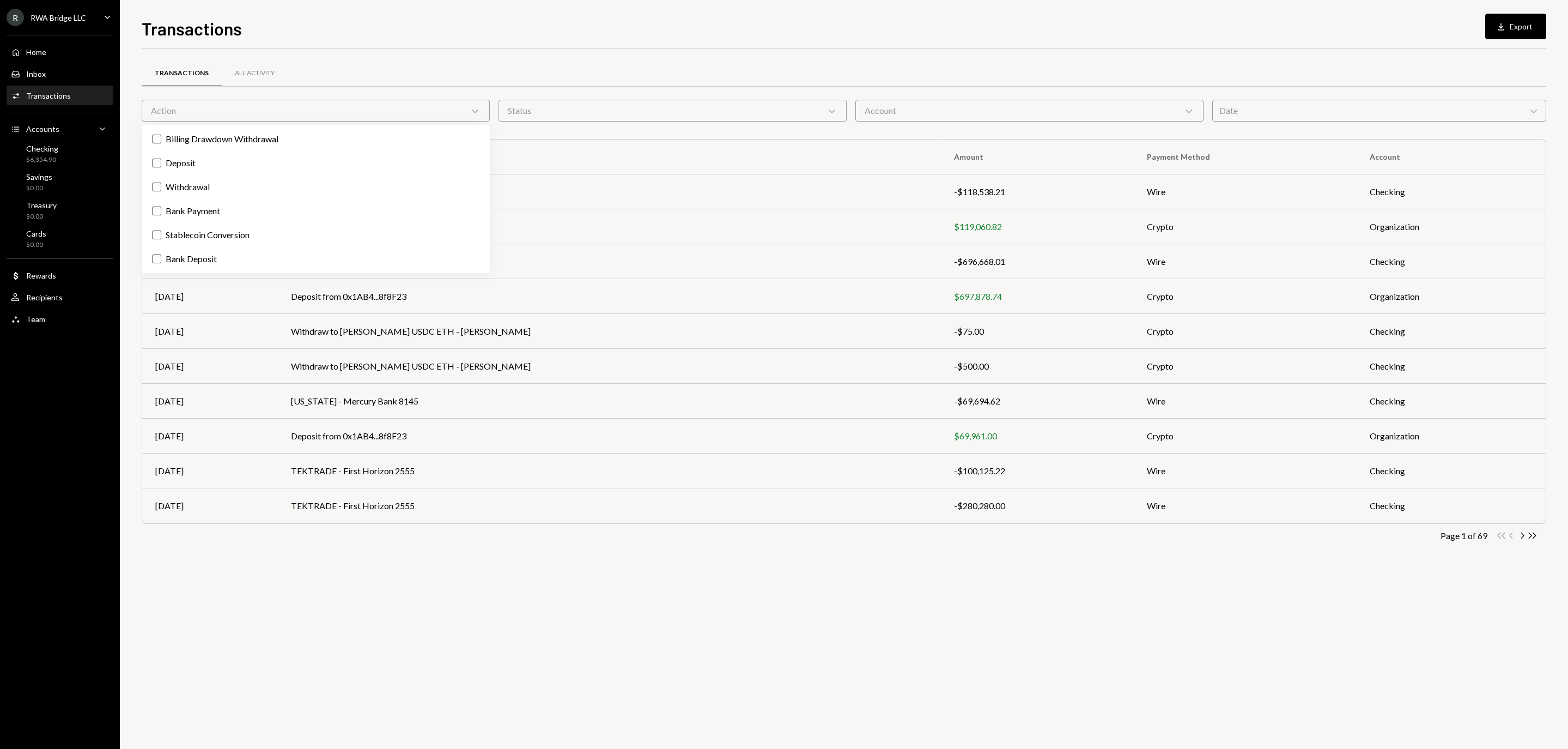
click at [391, 150] on div "Billing Drawdown Withdrawal Deposit Withdrawal Bank Payment Stablecoin Conversi…" at bounding box center [315, 199] width 349 height 149
click at [389, 158] on label "Deposit" at bounding box center [315, 163] width 339 height 20
click at [161, 158] on button "Deposit" at bounding box center [158, 163] width 9 height 9
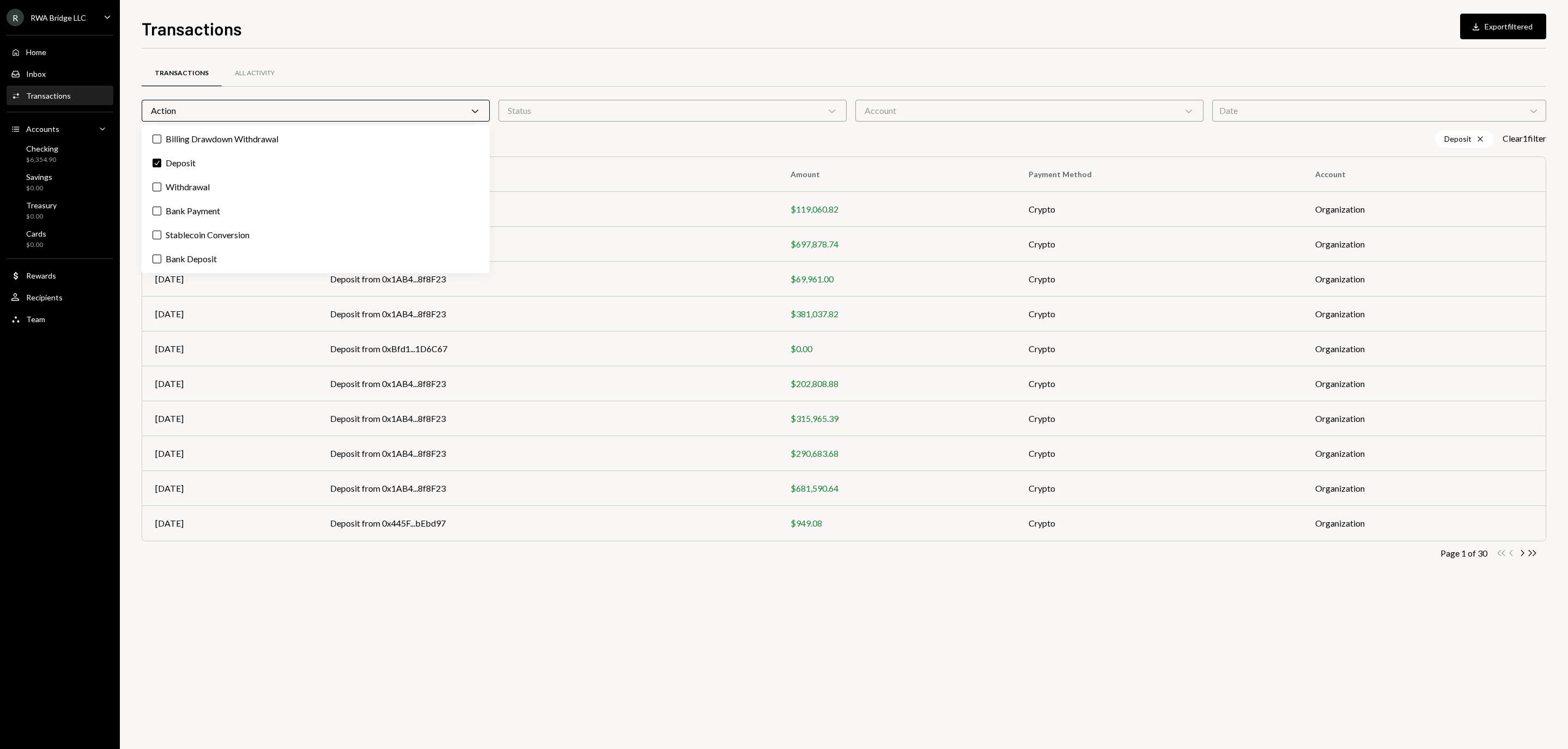
click at [796, 53] on div "Transactions All Activity Action Chevron Down Status Chevron Down Account Chevr…" at bounding box center [843, 318] width 1404 height 538
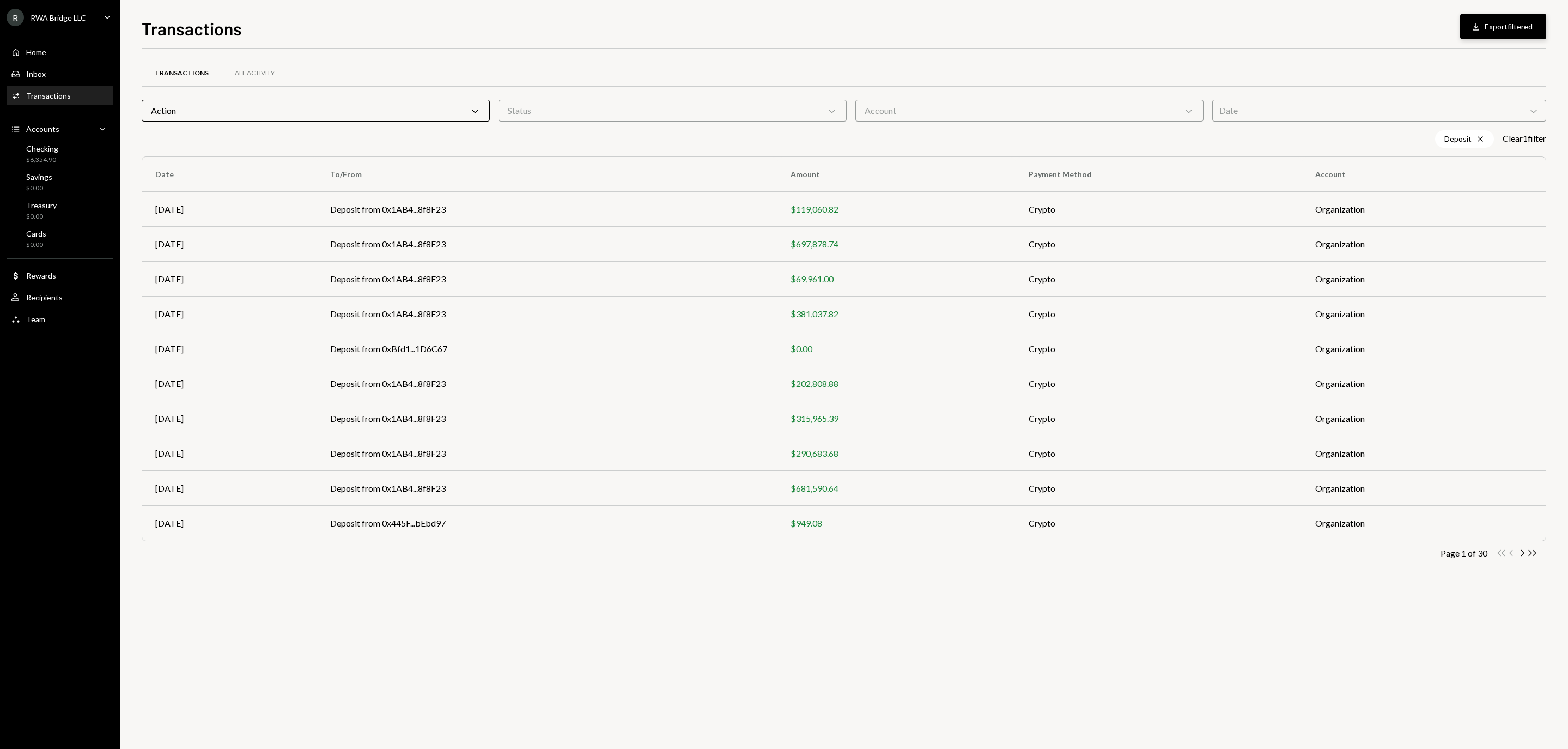
click at [1527, 21] on button "Download Export filtered" at bounding box center [1503, 26] width 86 height 25
click at [98, 160] on div "Checking $6,354.90" at bounding box center [60, 154] width 98 height 21
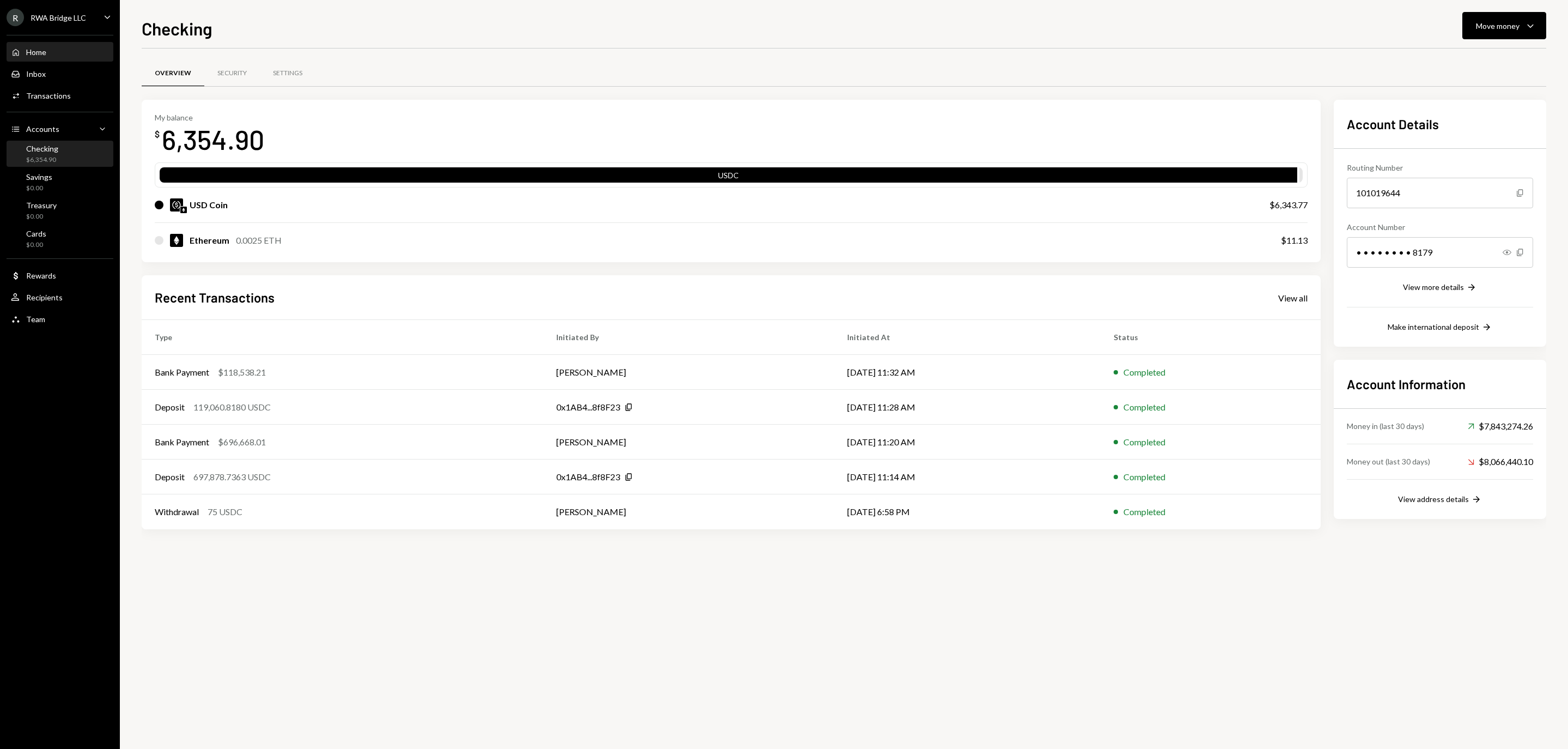
click at [69, 57] on div "Home Home" at bounding box center [60, 52] width 98 height 10
